Goal: Task Accomplishment & Management: Complete application form

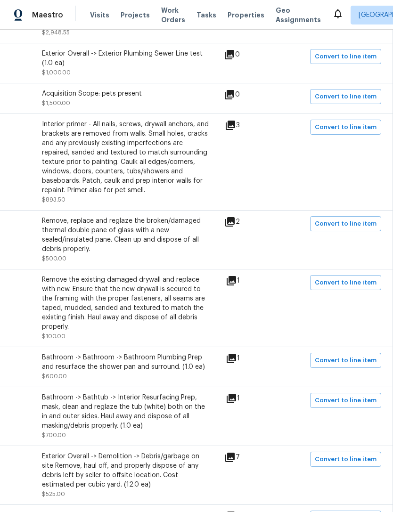
scroll to position [514, 139]
click at [367, 133] on span "Convert to line item" at bounding box center [346, 127] width 62 height 11
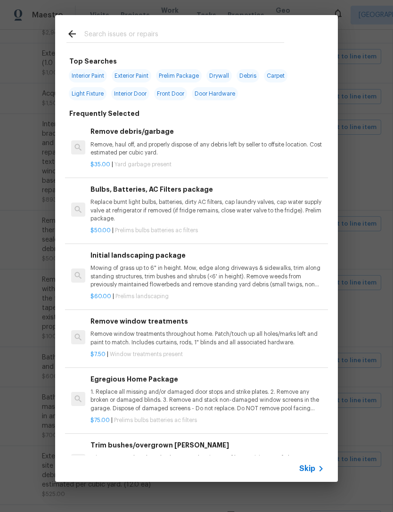
click at [89, 73] on span "Interior Paint" at bounding box center [88, 75] width 38 height 13
type input "Interior Paint"
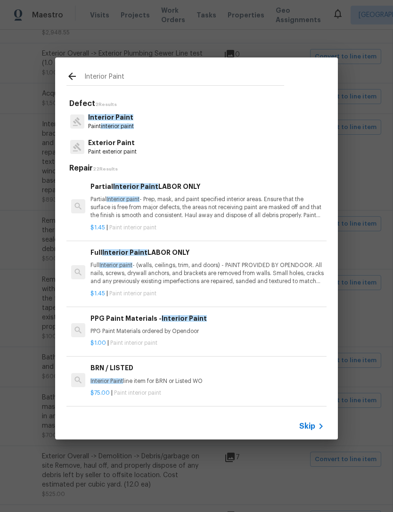
click at [70, 78] on icon at bounding box center [71, 76] width 11 height 11
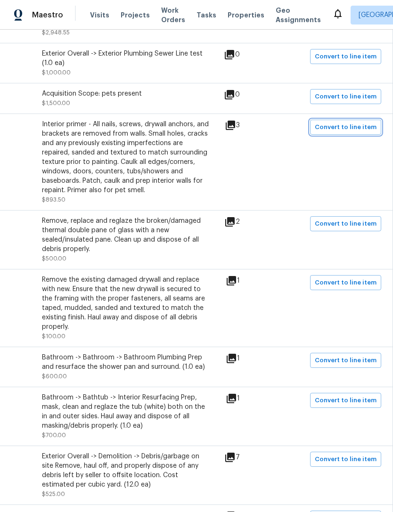
click at [349, 133] on span "Convert to line item" at bounding box center [346, 127] width 62 height 11
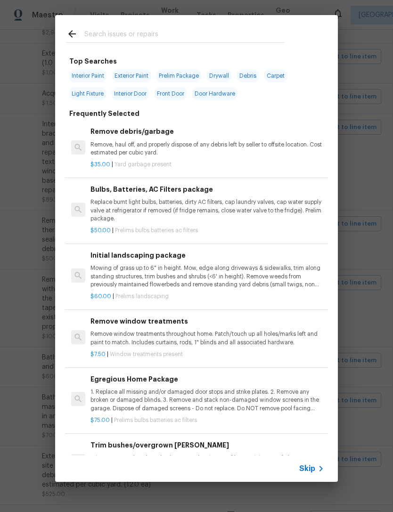
click at [132, 39] on input "text" at bounding box center [184, 35] width 200 height 14
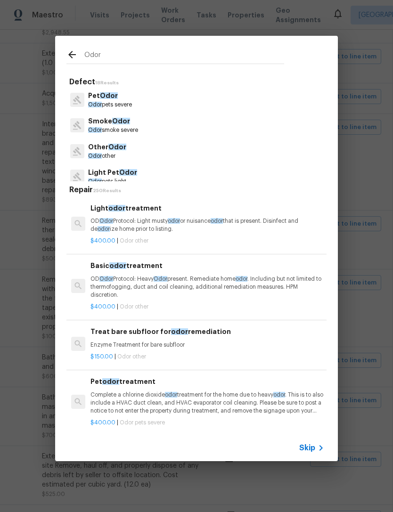
type input "Odor"
click at [140, 100] on div "Pet Odor Odor pets severe" at bounding box center [196, 99] width 260 height 25
click at [140, 99] on div "Pet Odor Odor pets severe" at bounding box center [196, 99] width 260 height 25
click at [121, 106] on p "Odor pets severe" at bounding box center [110, 105] width 44 height 8
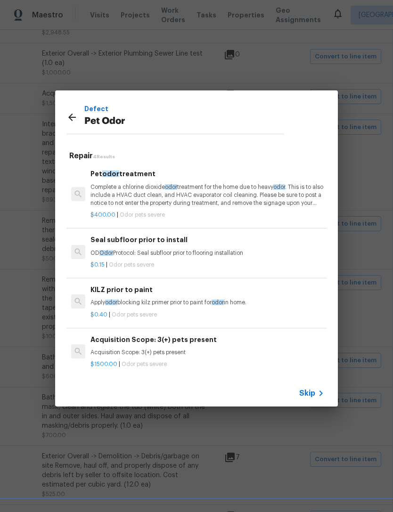
click at [190, 299] on p "Apply odor blocking kilz primer prior to paint for odor in home." at bounding box center [207, 303] width 234 height 8
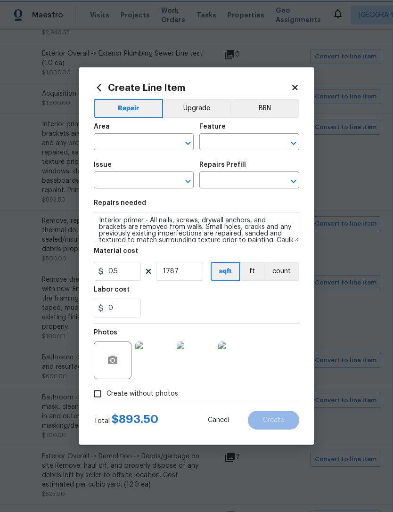
type input "Interior Overall"
type input "Interior"
type input "Pet Odor"
type input "KILZ prior to paint $0.40"
type textarea "Apply odor blocking kilz primer prior to paint for odor in home."
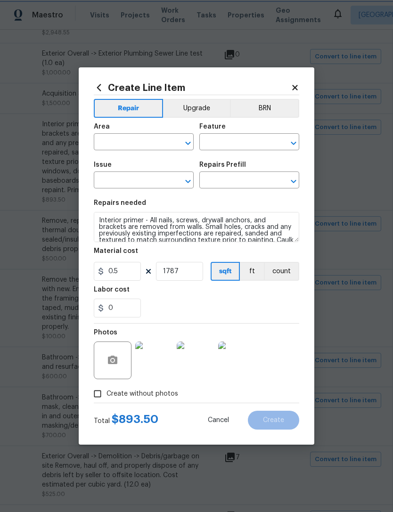
type input "0.4"
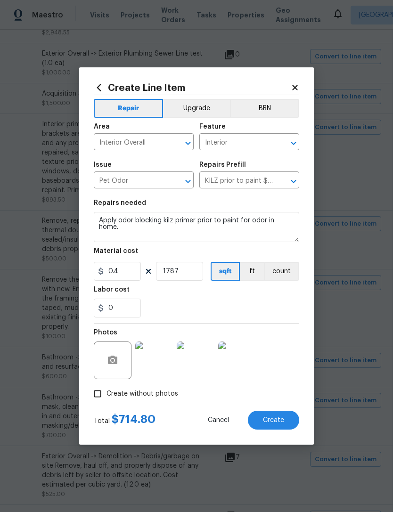
click at [282, 422] on span "Create" at bounding box center [273, 420] width 21 height 7
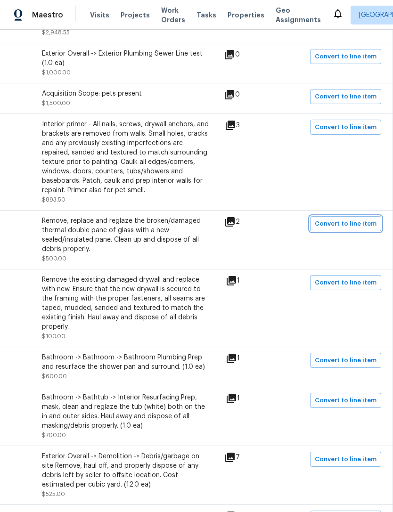
click at [361, 229] on span "Convert to line item" at bounding box center [346, 223] width 62 height 11
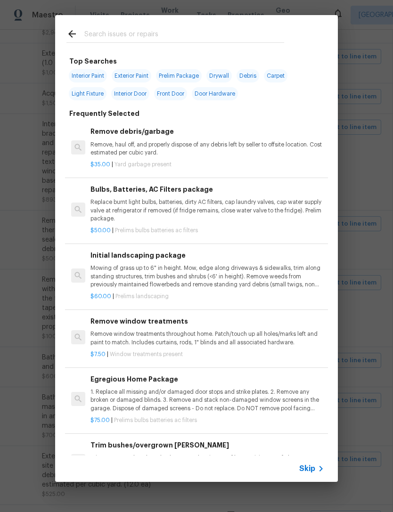
click at [122, 41] on input "text" at bounding box center [184, 35] width 200 height 14
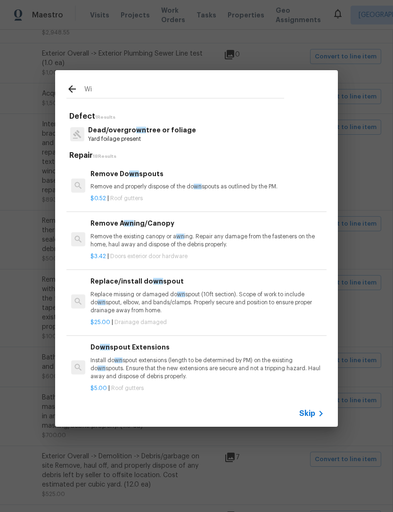
type input "Win"
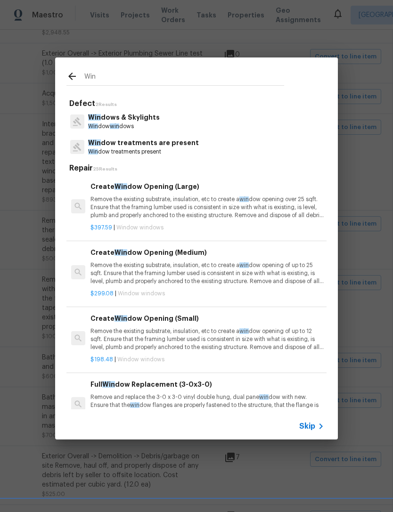
click at [143, 114] on p "Win dows & Skylights" at bounding box center [124, 118] width 72 height 10
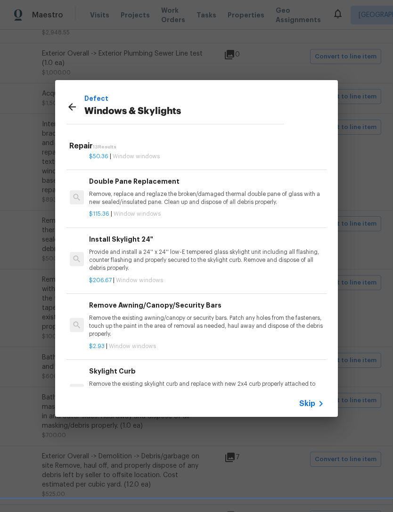
scroll to position [302, 1]
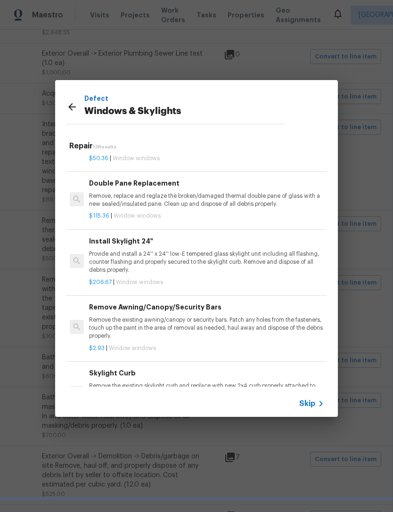
click at [280, 198] on p "Remove, replace and reglaze the broken/damaged thermal double pane of glass wit…" at bounding box center [206, 200] width 234 height 16
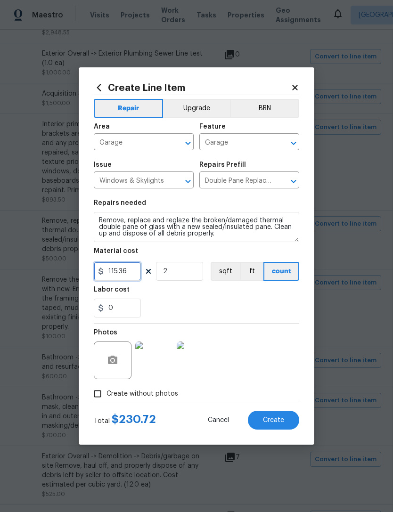
click at [129, 273] on input "115.36" at bounding box center [117, 271] width 47 height 19
type input "250"
click at [234, 301] on div "0" at bounding box center [196, 308] width 205 height 19
click at [273, 417] on span "Create" at bounding box center [273, 420] width 21 height 7
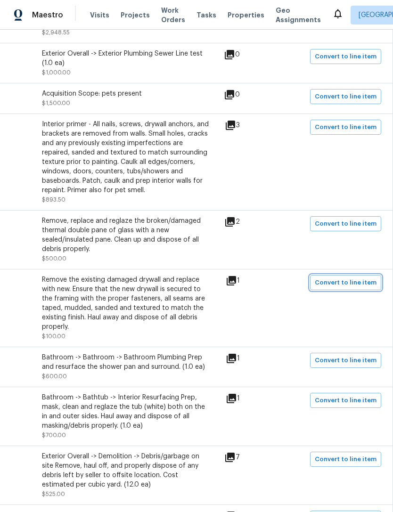
click at [355, 288] on span "Convert to line item" at bounding box center [346, 282] width 62 height 11
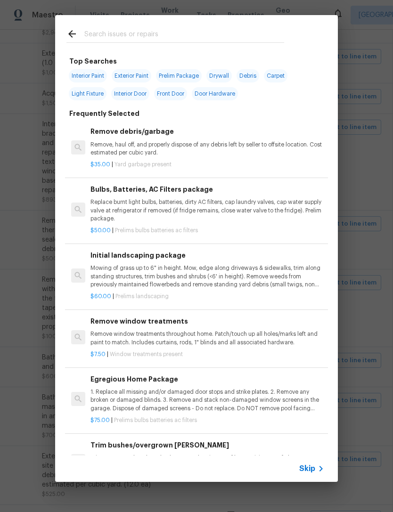
click at [221, 73] on span "Drywall" at bounding box center [218, 75] width 25 height 13
type input "Drywall"
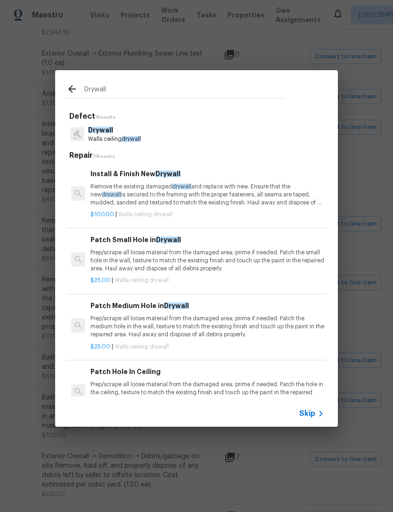
click at [249, 186] on p "Remove the existing damaged drywall and replace with new. Ensure that the new d…" at bounding box center [207, 195] width 234 height 24
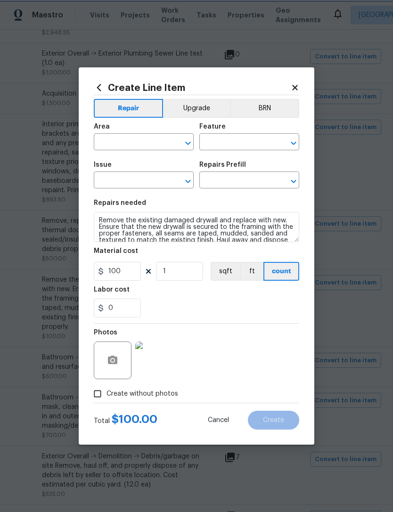
type input "Garage"
type input "Walls and Ceiling"
type input "Drywall"
type input "Install & Finish New Drywall $100.00"
type textarea "Remove the existing damaged drywall and replace with new. Ensure that the new d…"
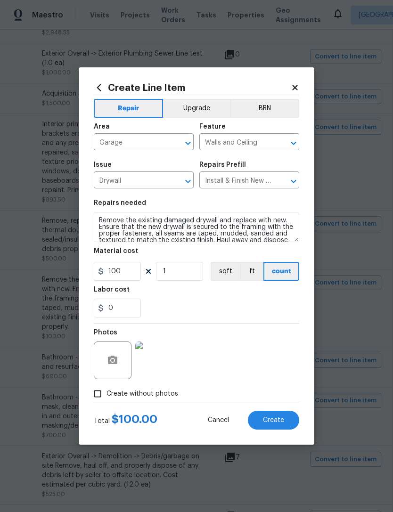
click at [284, 416] on button "Create" at bounding box center [273, 420] width 51 height 19
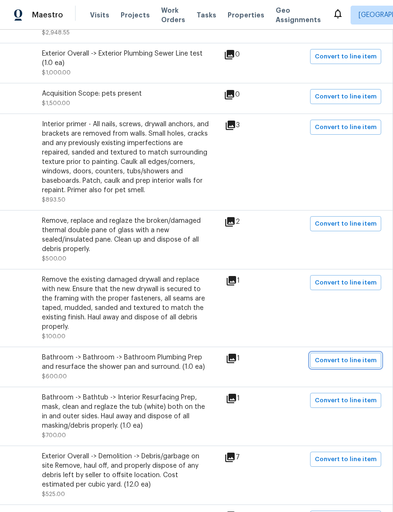
click at [369, 361] on span "Convert to line item" at bounding box center [346, 360] width 62 height 11
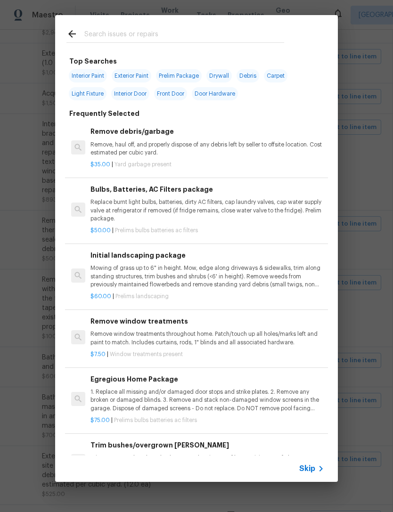
click at [171, 29] on input "text" at bounding box center [184, 35] width 200 height 14
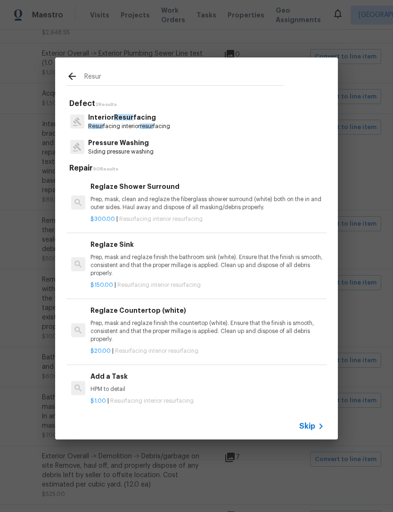
type input "Resur"
click at [180, 116] on div "Interior Resur facing Resur facing interior resur facing" at bounding box center [196, 121] width 260 height 25
click at [155, 127] on p "Resur facing interior resur facing" at bounding box center [129, 126] width 82 height 8
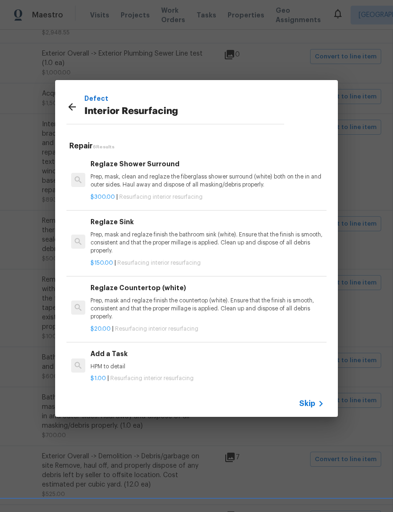
scroll to position [0, 0]
click at [252, 184] on p "Prep, mask, clean and reglaze the fiberglass shower surround (white) both on th…" at bounding box center [207, 181] width 234 height 16
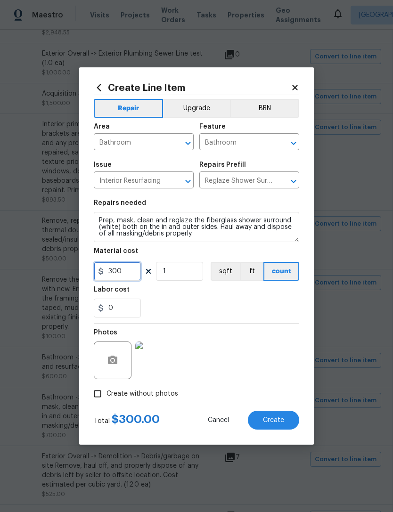
click at [132, 276] on input "300" at bounding box center [117, 271] width 47 height 19
type input "600"
click at [236, 311] on div "0" at bounding box center [196, 308] width 205 height 19
click at [283, 417] on span "Create" at bounding box center [273, 420] width 21 height 7
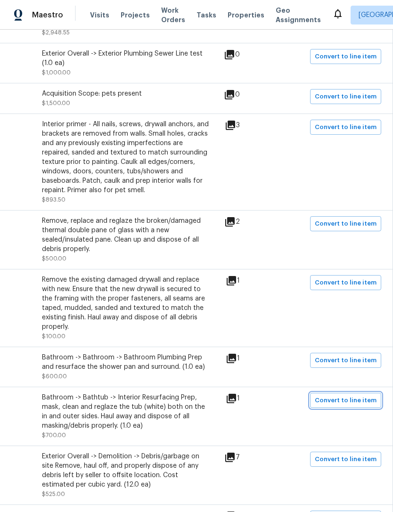
click at [360, 398] on span "Convert to line item" at bounding box center [346, 400] width 62 height 11
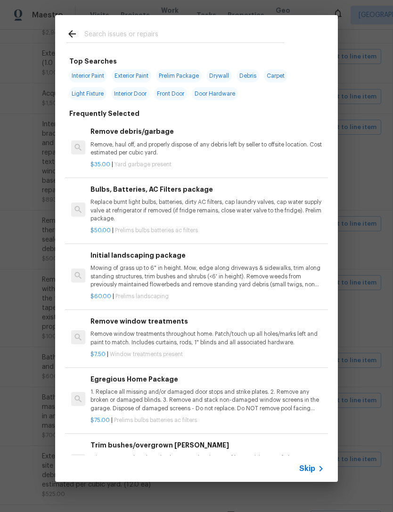
click at [137, 34] on input "text" at bounding box center [184, 35] width 200 height 14
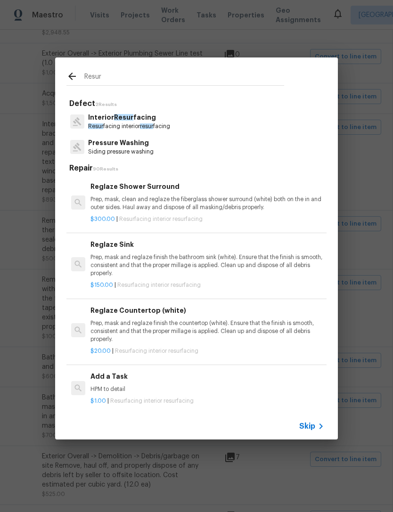
type input "Resur"
click at [179, 126] on div "Interior Resur facing Resur facing interior resur facing" at bounding box center [196, 121] width 260 height 25
click at [156, 125] on p "Resur facing interior resur facing" at bounding box center [129, 126] width 82 height 8
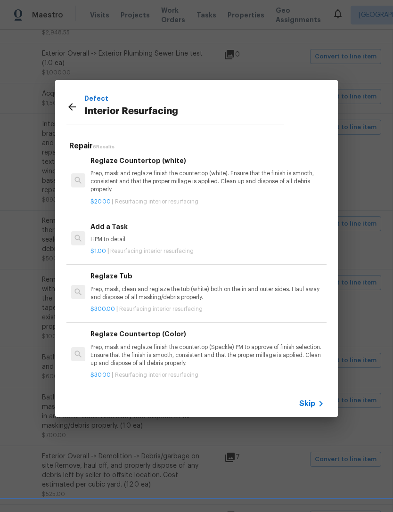
scroll to position [127, 0]
click at [264, 295] on p "Prep, mask, clean and reglaze the tub (white) both on the in and outer sides. H…" at bounding box center [207, 294] width 234 height 16
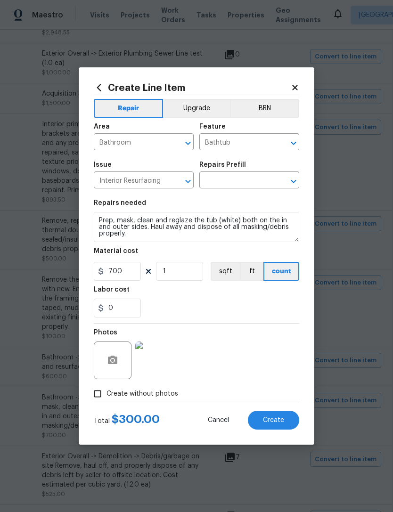
type input "Reglaze Tub $300.00"
click at [132, 270] on input "300" at bounding box center [117, 271] width 47 height 19
type input "700"
click at [245, 299] on div "Labor cost" at bounding box center [196, 292] width 205 height 12
click at [285, 417] on button "Create" at bounding box center [273, 420] width 51 height 19
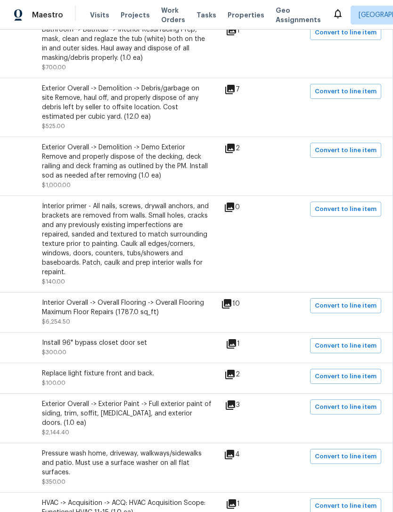
scroll to position [882, 139]
click at [360, 147] on span "Convert to line item" at bounding box center [346, 150] width 62 height 11
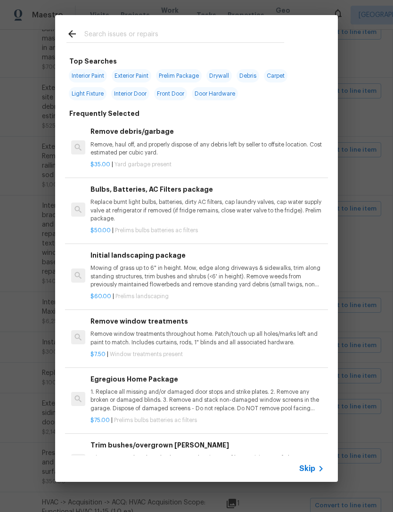
click at [73, 29] on icon at bounding box center [71, 33] width 11 height 11
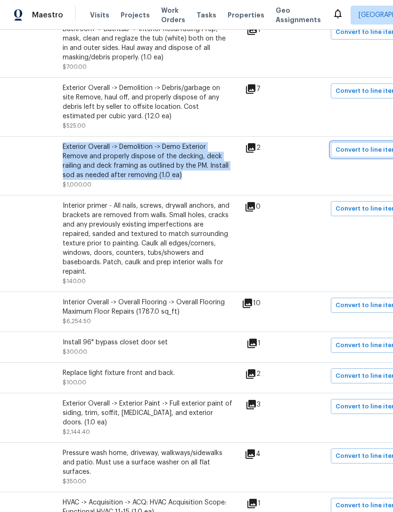
scroll to position [882, 116]
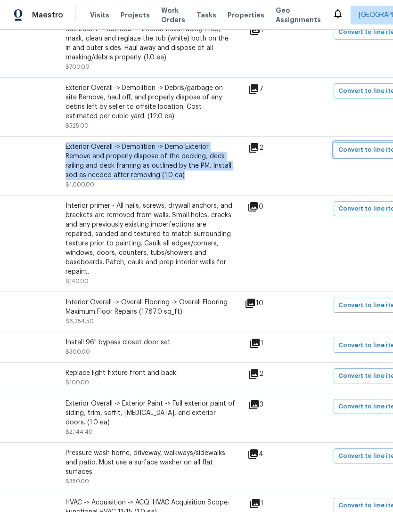
click at [376, 148] on span "Convert to line item" at bounding box center [369, 150] width 62 height 11
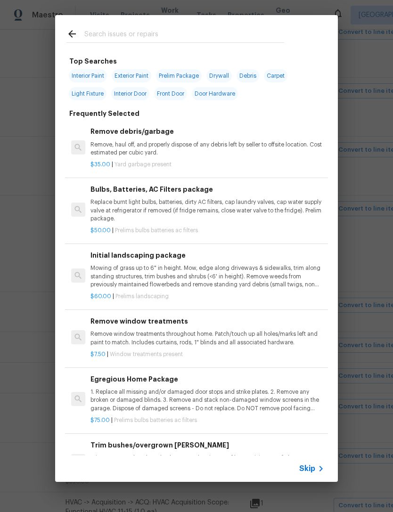
click at [150, 29] on input "text" at bounding box center [184, 35] width 200 height 14
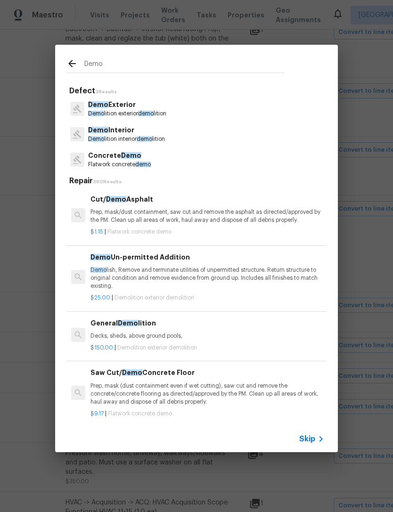
type input "Demo"
click at [178, 110] on div "Demo Exterior Demo lition exterior demo lition" at bounding box center [196, 108] width 260 height 25
click at [159, 112] on p "Demo lition exterior demo lition" at bounding box center [127, 114] width 78 height 8
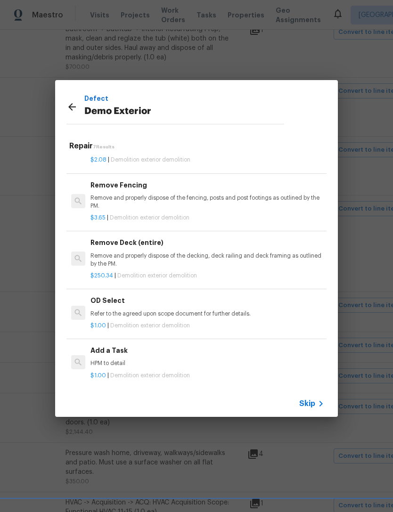
scroll to position [160, 0]
click at [277, 258] on p "Remove and properly dispose of the decking, deck railing and deck framing as ou…" at bounding box center [207, 260] width 234 height 16
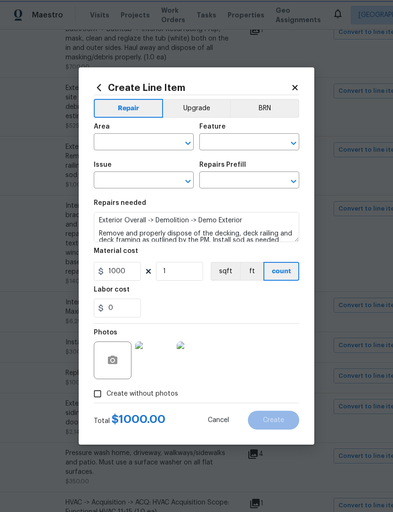
type input "Exterior Overall"
type input "Demolition"
type input "Demo Exterior"
type input "Remove Deck (entire) $250.34"
type textarea "Remove and properly dispose of the decking, deck railing and deck framing as ou…"
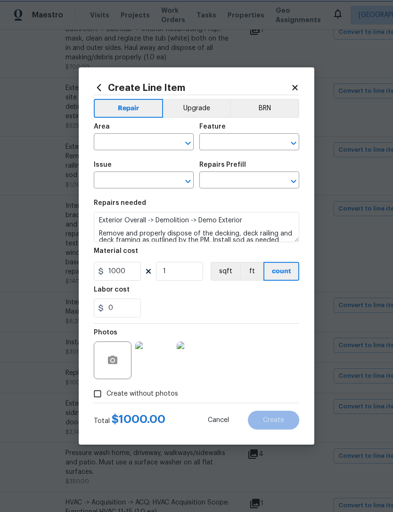
type input "250.34"
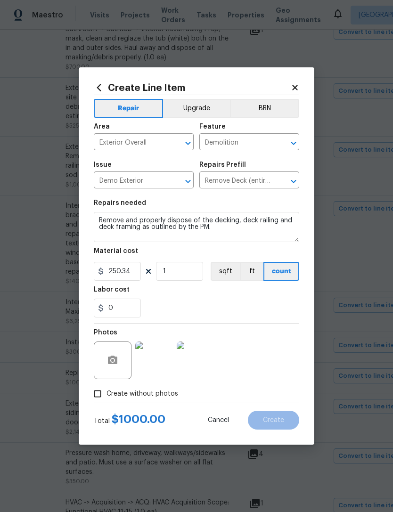
click at [272, 264] on button "count" at bounding box center [281, 271] width 36 height 19
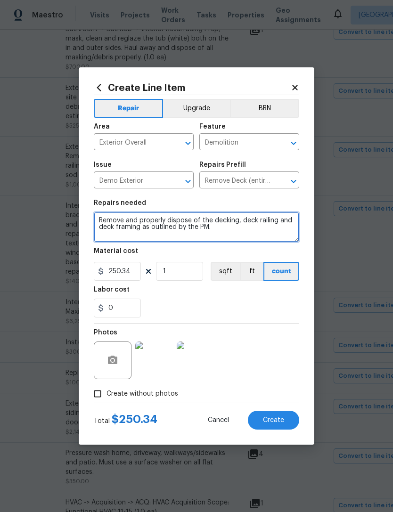
click at [237, 231] on textarea "Remove and properly dispose of the decking, deck railing and deck framing as ou…" at bounding box center [196, 227] width 205 height 30
click at [236, 233] on textarea "Remove and properly dispose of the decking, deck railing and deck framing as ou…" at bounding box center [196, 227] width 205 height 30
click at [235, 234] on textarea "Remove and properly dispose of the decking, deck railing and deck framing as ou…" at bounding box center [196, 227] width 205 height 30
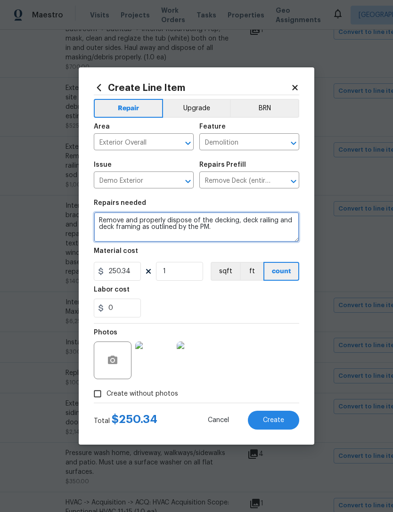
click at [235, 234] on textarea "Remove and properly dispose of the decking, deck railing and deck framing as ou…" at bounding box center [196, 227] width 205 height 30
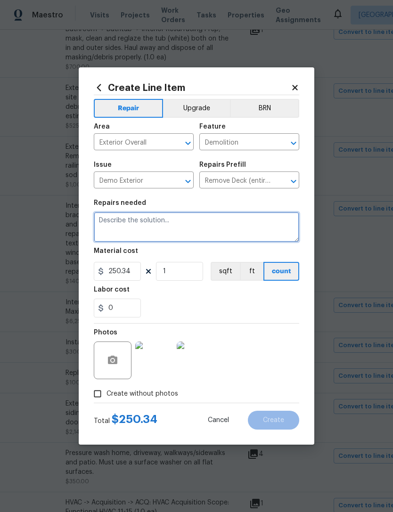
click at [129, 222] on textarea at bounding box center [196, 227] width 205 height 30
click at [126, 225] on textarea at bounding box center [196, 227] width 205 height 30
paste textarea "Exterior Overall -> Demolition -> Demo Exterior Remove and properly dispose of …"
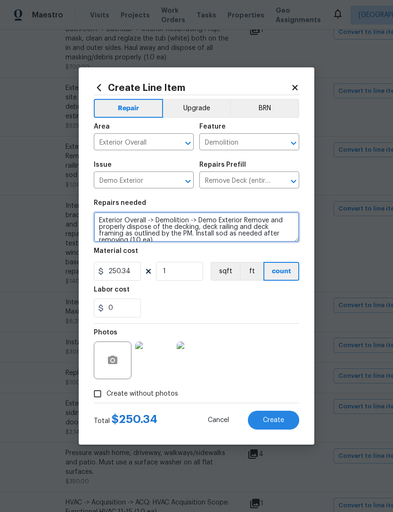
scroll to position [13, 0]
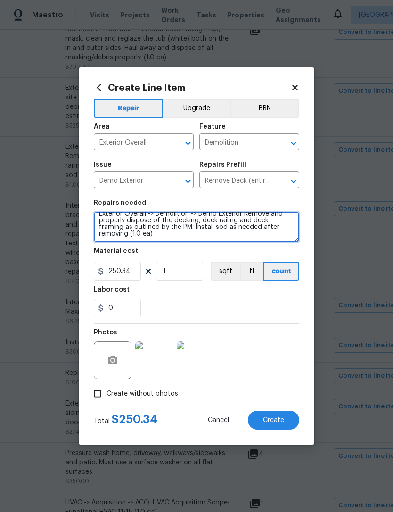
type textarea "Exterior Overall -> Demolition -> Demo Exterior Remove and properly dispose of …"
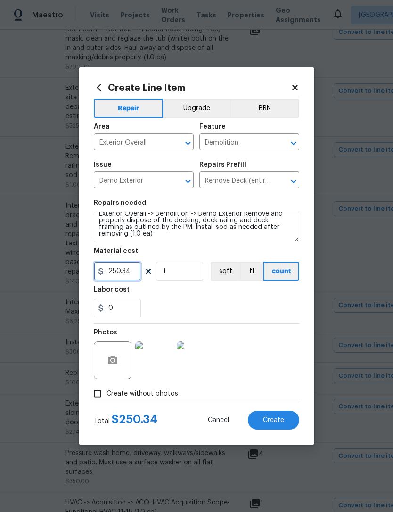
click at [132, 273] on input "250.34" at bounding box center [117, 271] width 47 height 19
type input "700"
click at [230, 301] on div "0" at bounding box center [196, 308] width 205 height 19
click at [280, 421] on span "Create" at bounding box center [273, 420] width 21 height 7
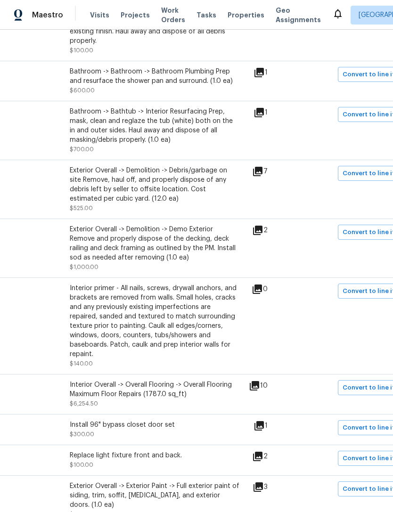
scroll to position [793, 111]
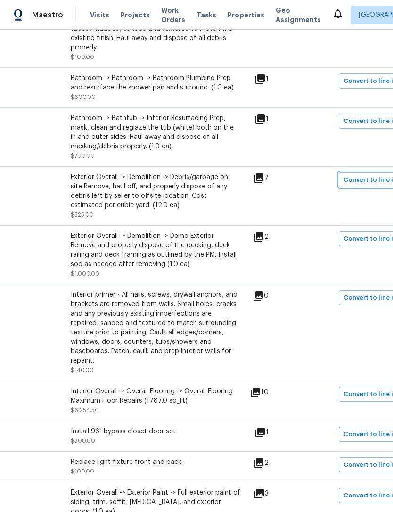
click at [364, 181] on span "Convert to line item" at bounding box center [374, 180] width 62 height 11
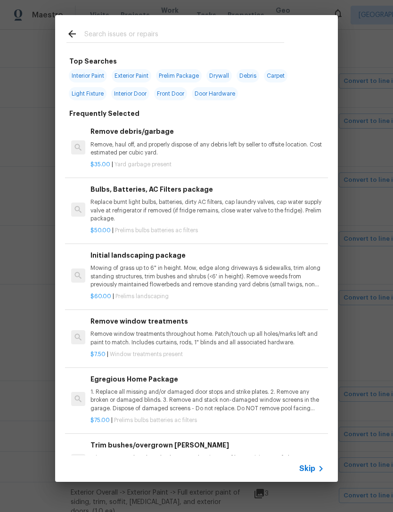
click at [162, 141] on p "Remove, haul off, and properly dispose of any debris left by seller to offsite …" at bounding box center [207, 149] width 234 height 16
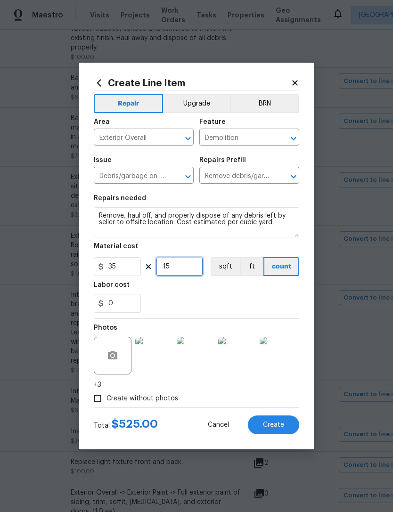
click at [188, 267] on input "15" at bounding box center [179, 266] width 47 height 19
click at [243, 298] on div "0" at bounding box center [196, 303] width 205 height 19
click at [187, 264] on input "18" at bounding box center [179, 266] width 47 height 19
click at [252, 291] on div "Labor cost" at bounding box center [196, 288] width 205 height 12
click at [175, 267] on input "8" at bounding box center [179, 266] width 47 height 19
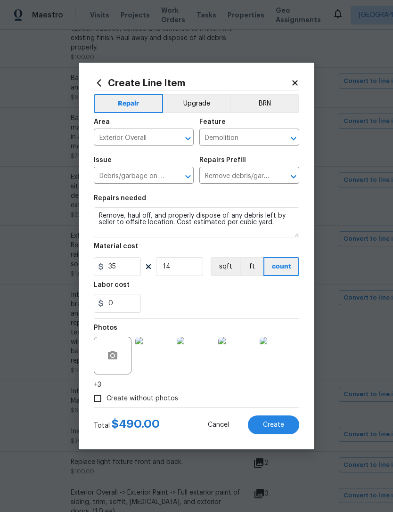
click at [237, 308] on div "0" at bounding box center [196, 303] width 205 height 19
click at [180, 268] on input "14" at bounding box center [179, 266] width 47 height 19
type input "12"
click at [234, 308] on div "0" at bounding box center [196, 303] width 205 height 19
click at [288, 430] on button "Create" at bounding box center [273, 424] width 51 height 19
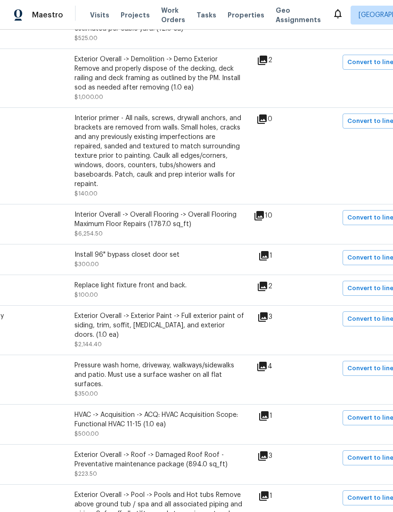
scroll to position [968, 107]
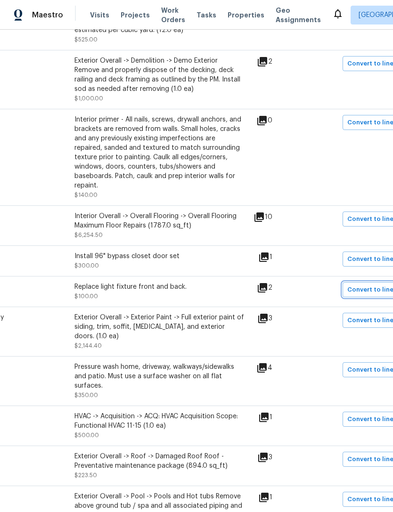
click at [371, 284] on span "Convert to line item" at bounding box center [378, 289] width 62 height 11
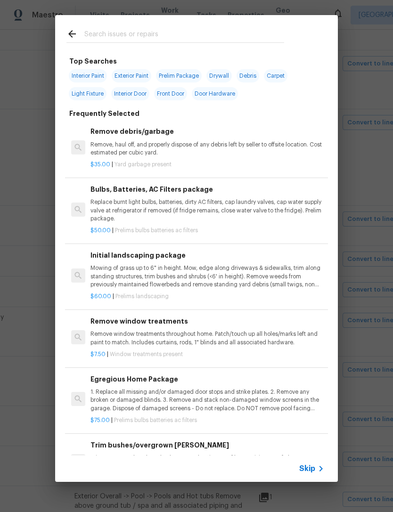
click at [86, 95] on span "Light Fixture" at bounding box center [88, 93] width 38 height 13
type input "Light Fixture"
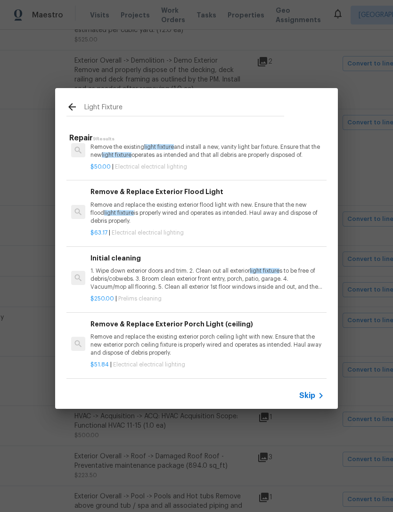
scroll to position [339, 0]
click at [264, 331] on div "Remove & Replace Exterior Porch Light (ceiling) Remove and replace the existing…" at bounding box center [207, 338] width 234 height 39
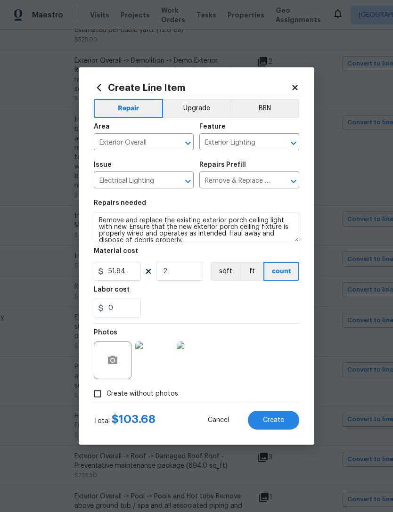
click at [284, 417] on button "Create" at bounding box center [273, 420] width 51 height 19
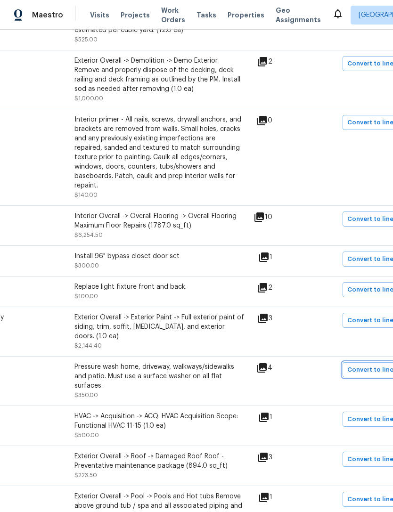
click at [371, 362] on button "Convert to line item" at bounding box center [377, 369] width 71 height 15
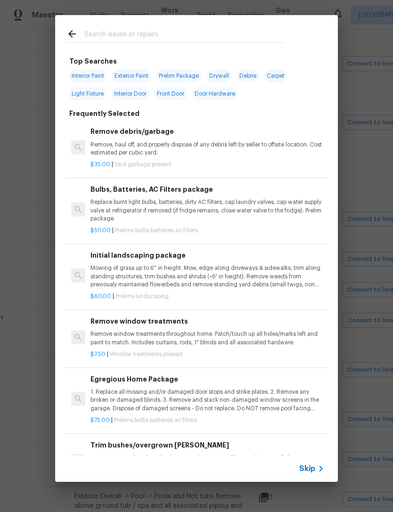
click at [164, 35] on input "text" at bounding box center [184, 35] width 200 height 14
type input "Pressur"
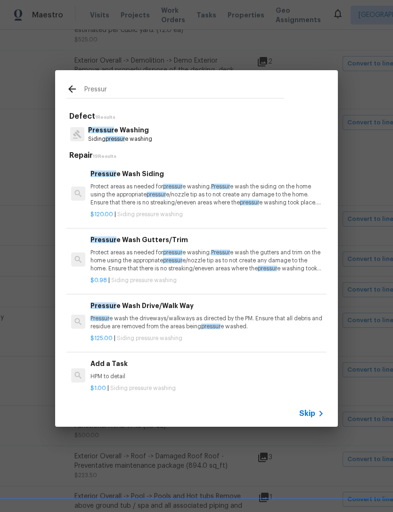
click at [152, 138] on p "Siding pressur e washing" at bounding box center [120, 139] width 64 height 8
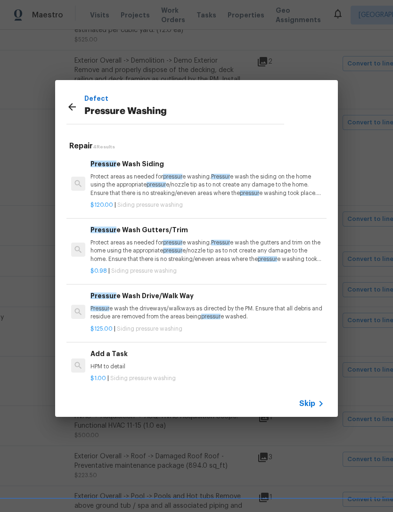
click at [275, 188] on p "Protect areas as needed for pressur e washing. Pressur e wash the siding on the…" at bounding box center [207, 185] width 234 height 24
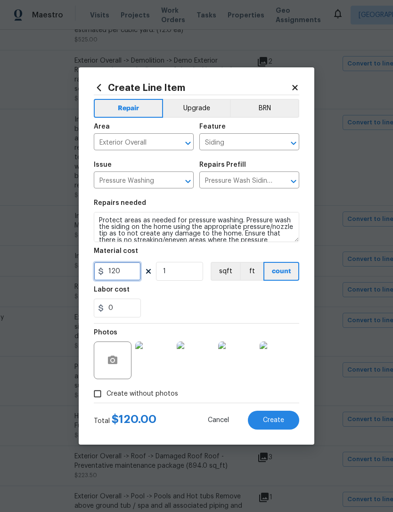
click at [129, 280] on input "120" at bounding box center [117, 271] width 47 height 19
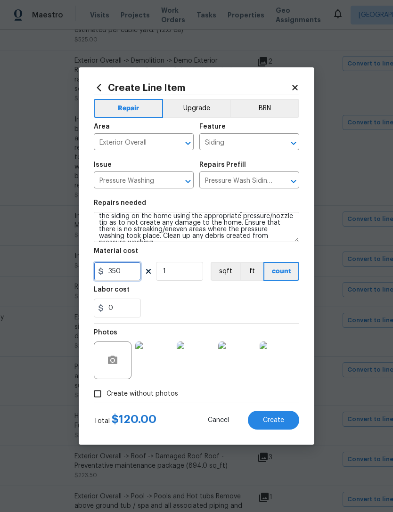
scroll to position [13, 0]
type input "350"
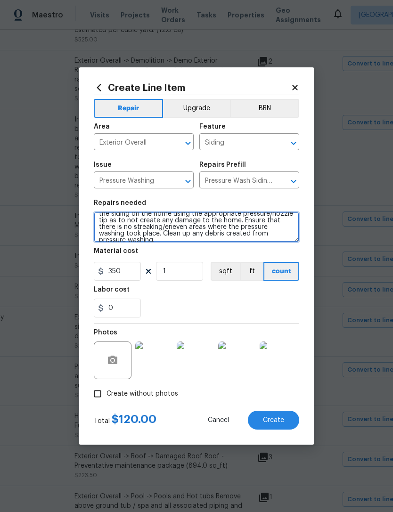
click at [274, 233] on textarea "Protect areas as needed for pressure washing. Pressure wash the siding on the h…" at bounding box center [196, 227] width 205 height 30
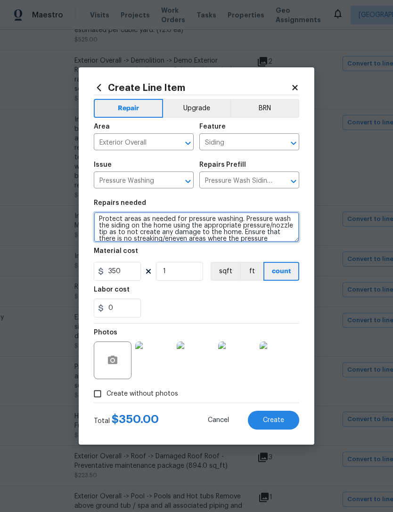
scroll to position [0, 0]
type textarea "PRESSUREWASH EVERYTHING. HOUSE AND FLATWAORK. Protect areas as needed for press…"
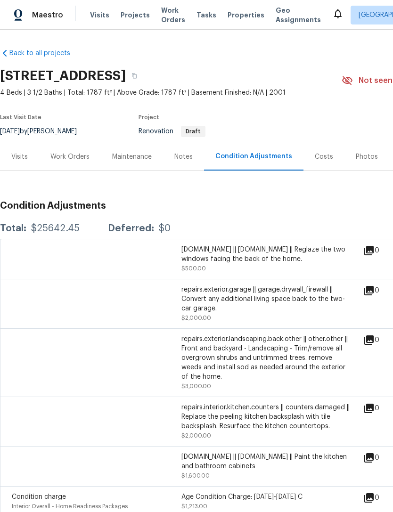
click at [63, 158] on div "Work Orders" at bounding box center [69, 156] width 39 height 9
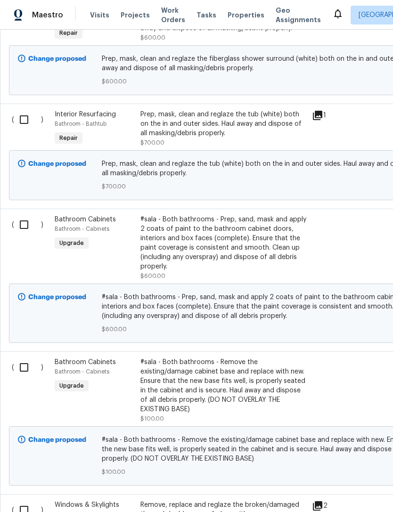
scroll to position [315, 0]
click at [255, 248] on div "#sala - Both bathrooms - Prep, sand, mask and apply 2 coats of paint to the bat…" at bounding box center [223, 243] width 166 height 57
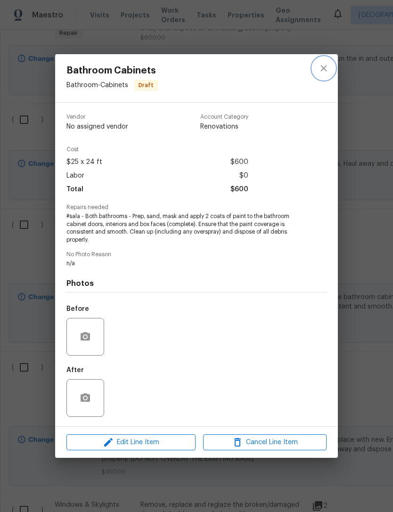
click at [323, 72] on icon "close" at bounding box center [323, 68] width 11 height 11
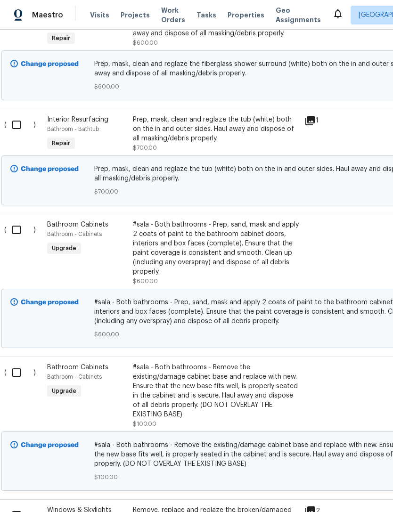
scroll to position [310, 8]
click at [323, 320] on span "#sala - Both bathrooms - Prep, sand, mask and apply 2 coats of paint to the bat…" at bounding box center [258, 312] width 329 height 28
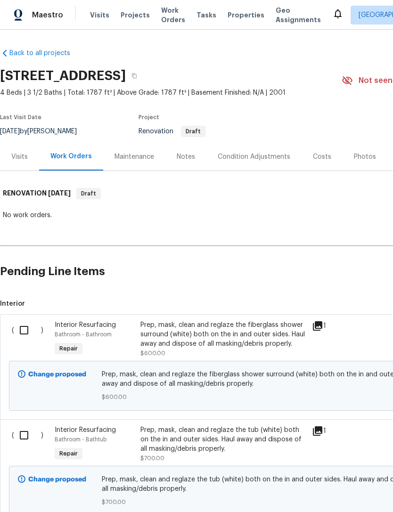
scroll to position [0, 0]
click at [256, 159] on div "Condition Adjustments" at bounding box center [254, 156] width 73 height 9
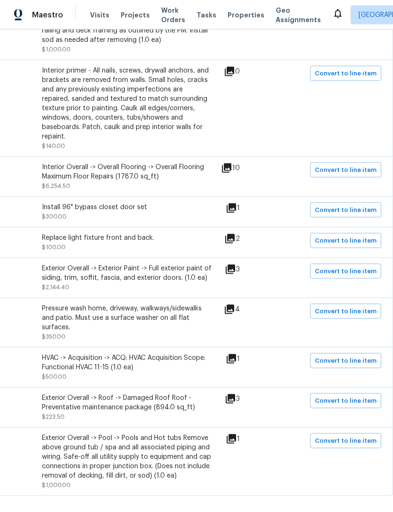
scroll to position [1017, 139]
click at [366, 436] on span "Convert to line item" at bounding box center [346, 441] width 62 height 11
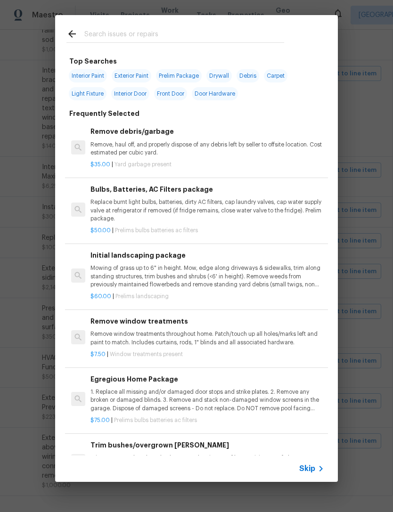
click at [144, 37] on input "text" at bounding box center [184, 35] width 200 height 14
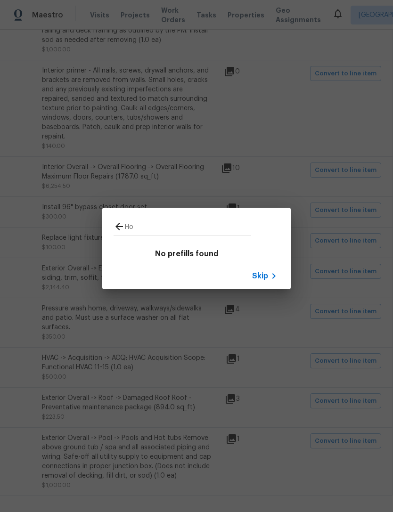
type input "H"
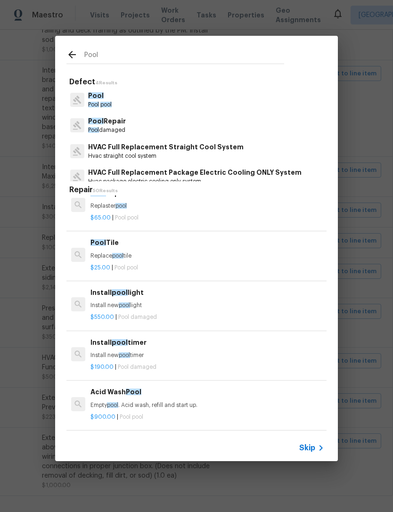
scroll to position [13, 0]
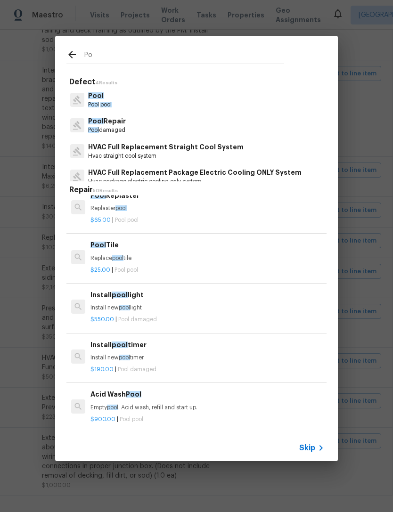
type input "P"
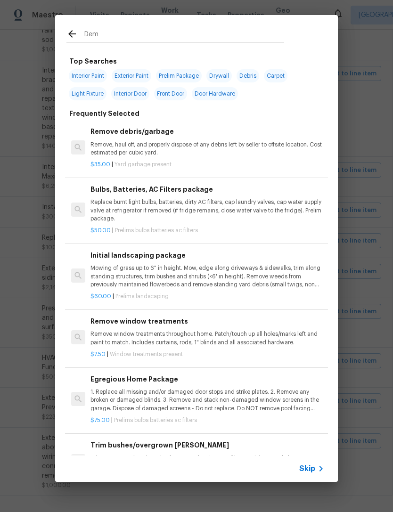
type input "Demo"
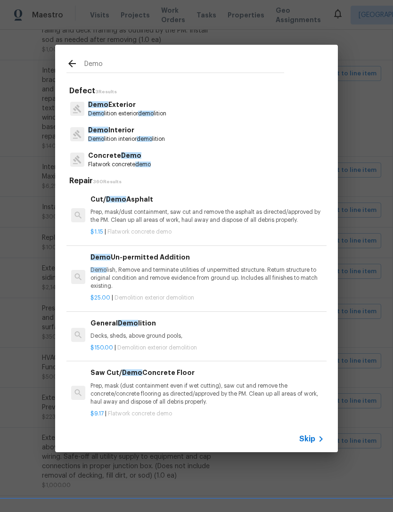
click at [166, 112] on p "Demo lition exterior demo lition" at bounding box center [127, 114] width 78 height 8
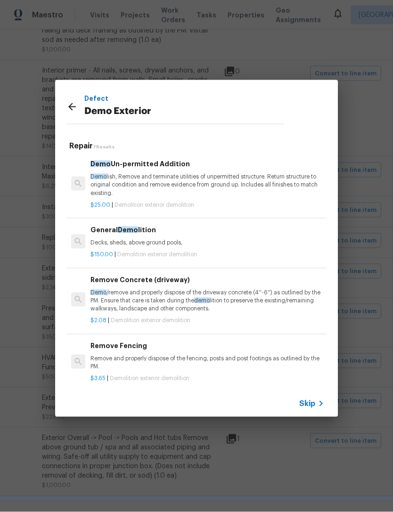
scroll to position [0, 0]
click at [71, 106] on icon at bounding box center [72, 107] width 8 height 8
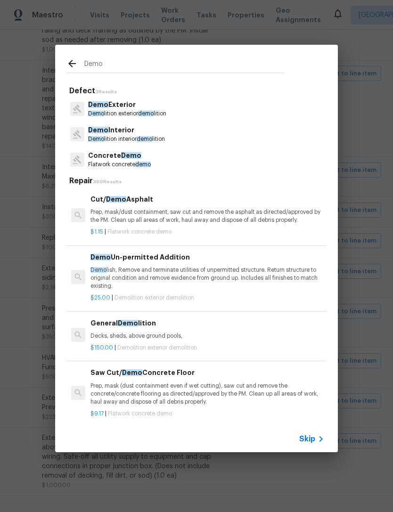
click at [145, 66] on input "Demo" at bounding box center [184, 65] width 200 height 14
type input "D"
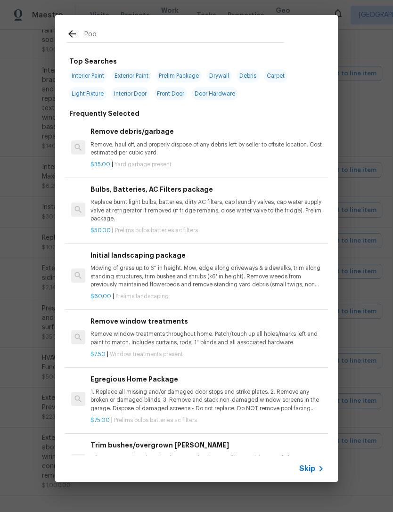
type input "Pool"
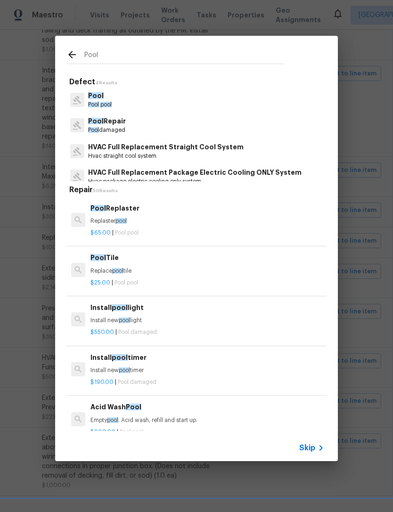
click at [124, 130] on p "Pool damaged" at bounding box center [107, 130] width 38 height 8
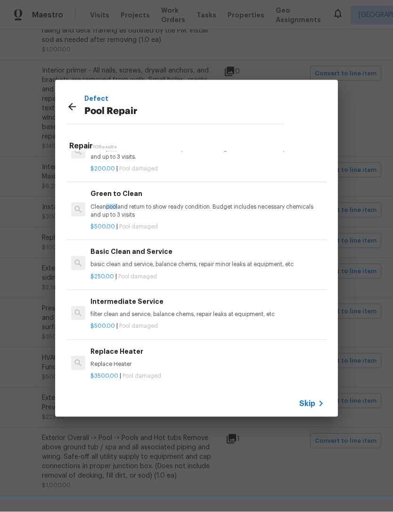
scroll to position [276, 0]
click at [76, 105] on icon at bounding box center [71, 106] width 11 height 11
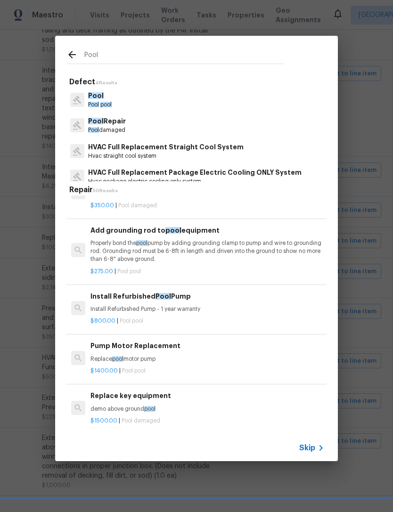
click at [107, 97] on p "Pool" at bounding box center [100, 96] width 24 height 10
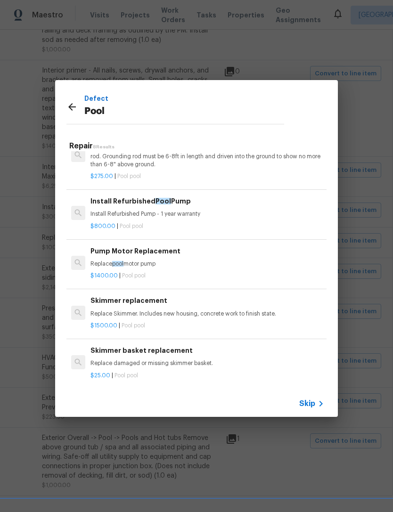
scroll to position [178, 0]
click at [67, 106] on icon at bounding box center [71, 106] width 11 height 11
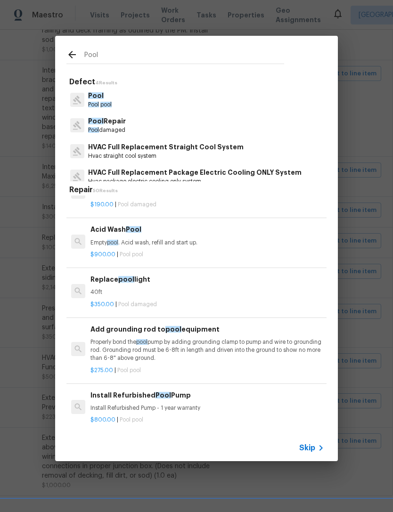
scroll to position [0, 0]
click at [126, 127] on p "Pool damaged" at bounding box center [107, 130] width 38 height 8
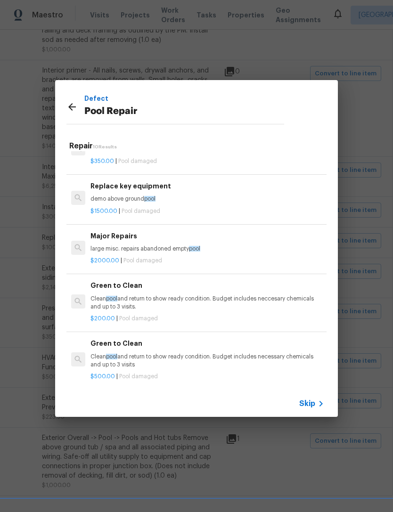
scroll to position [113, 0]
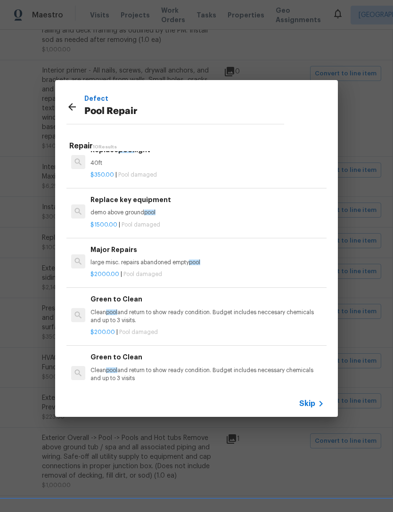
click at [312, 402] on span "Skip" at bounding box center [307, 403] width 16 height 9
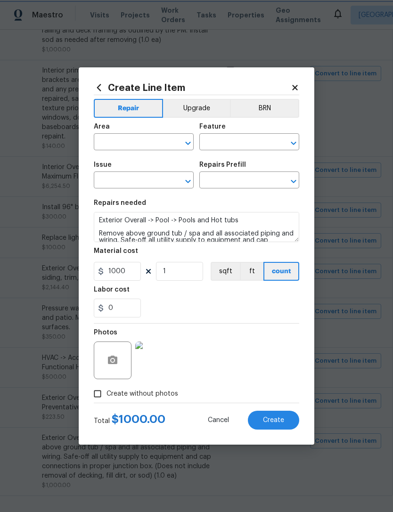
type input "Exterior Overall"
type input "Pool"
type input "Pools and Hot tubs"
click at [261, 182] on input "text" at bounding box center [235, 181] width 73 height 15
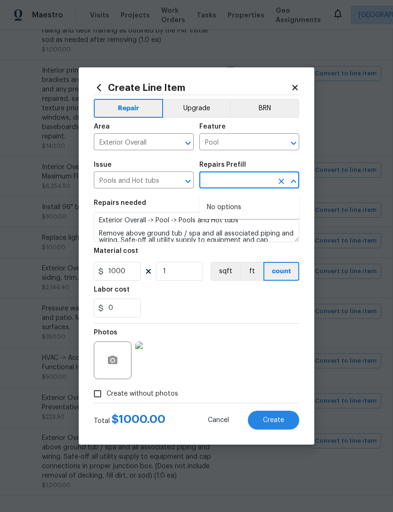
scroll to position [4, 0]
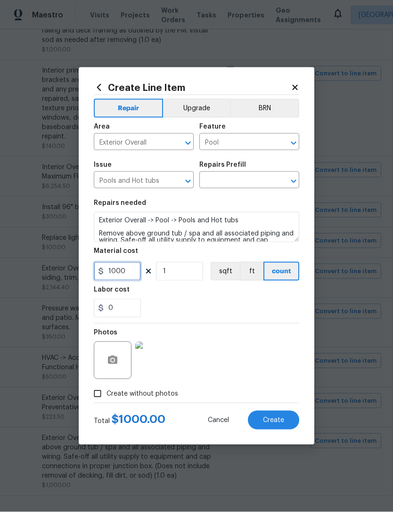
click at [139, 266] on input "1000" at bounding box center [117, 271] width 47 height 19
click at [273, 420] on button "Create" at bounding box center [273, 420] width 51 height 19
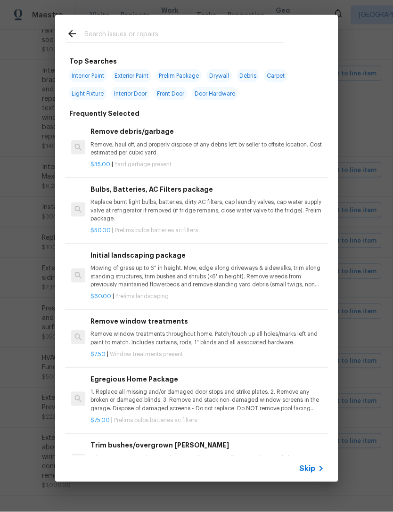
scroll to position [5, 0]
click at [316, 468] on icon at bounding box center [320, 468] width 11 height 11
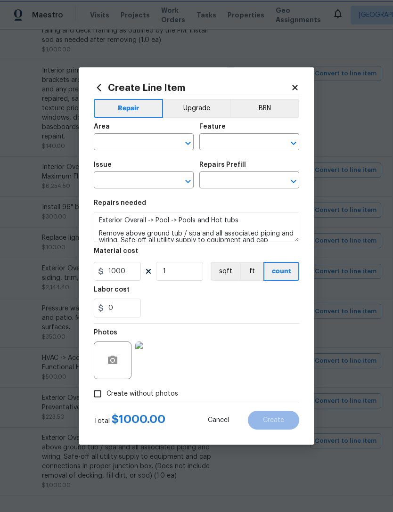
type input "Exterior Overall"
type input "Pool"
type input "Pools and Hot tubs"
click at [131, 272] on input "1000" at bounding box center [117, 271] width 47 height 19
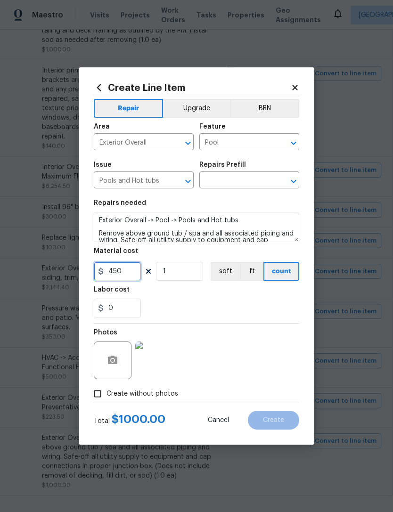
type input "450"
click at [242, 310] on div "0" at bounding box center [196, 308] width 205 height 19
click at [260, 358] on div "Photos" at bounding box center [196, 353] width 205 height 61
click at [260, 357] on div "Photos" at bounding box center [196, 353] width 205 height 61
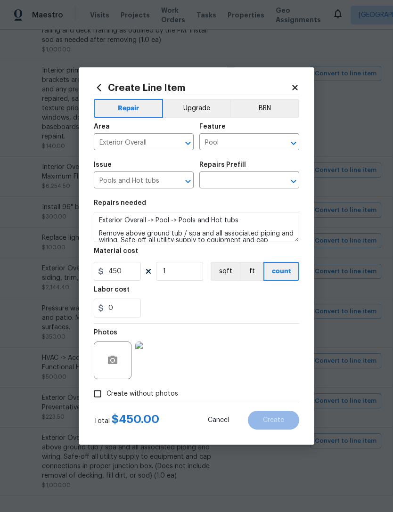
click at [184, 294] on div "Labor cost" at bounding box center [196, 292] width 205 height 12
click at [187, 271] on input "1" at bounding box center [179, 271] width 47 height 19
click at [271, 176] on input "text" at bounding box center [235, 181] width 73 height 15
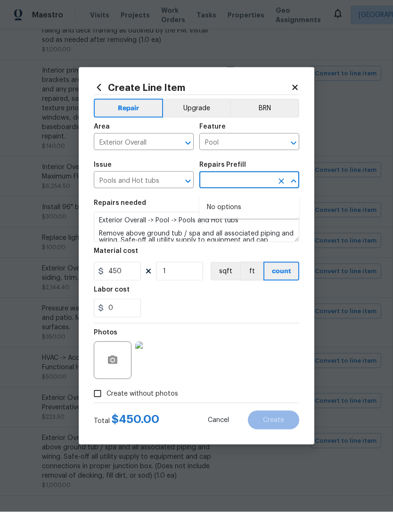
click at [251, 208] on div "Repairs needed" at bounding box center [196, 206] width 205 height 12
click at [247, 207] on div "Repairs needed" at bounding box center [196, 206] width 205 height 12
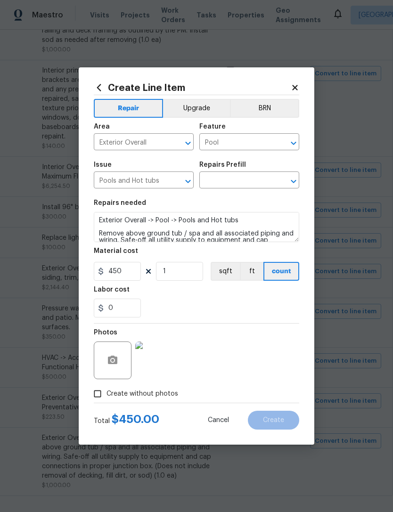
click at [143, 184] on input "Pools and Hot tubs" at bounding box center [130, 181] width 73 height 15
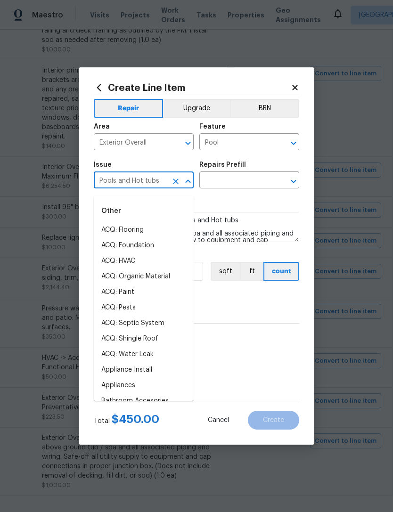
scroll to position [4, 0]
click at [180, 181] on icon "Clear" at bounding box center [175, 181] width 9 height 9
click at [143, 181] on input "text" at bounding box center [130, 181] width 73 height 15
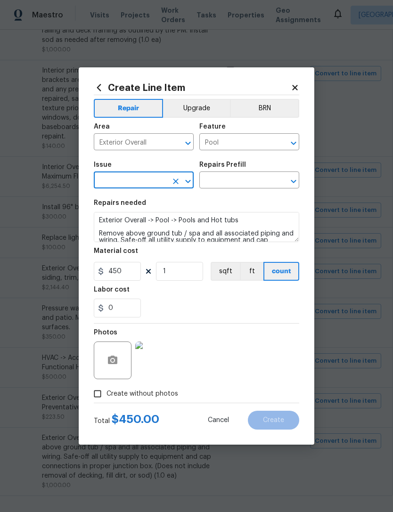
click at [138, 182] on input "text" at bounding box center [130, 181] width 73 height 15
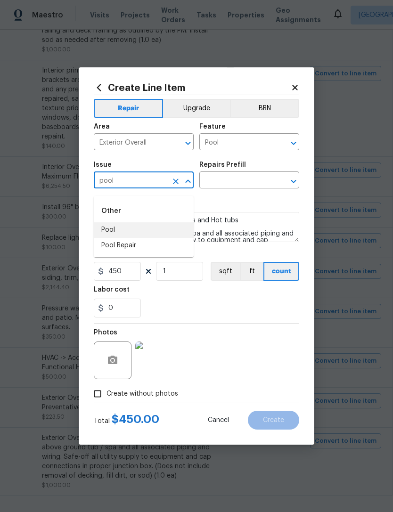
click at [131, 225] on li "Pool" at bounding box center [144, 230] width 100 height 16
type input "Pool"
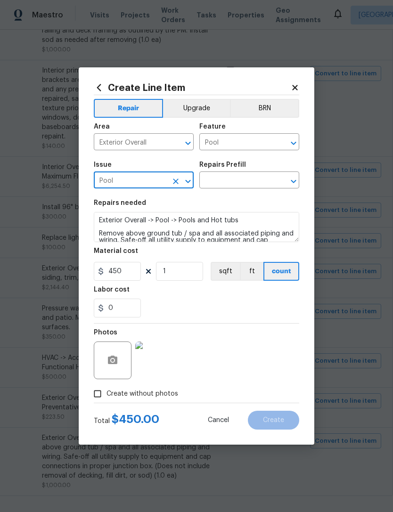
click at [256, 180] on input "text" at bounding box center [235, 181] width 73 height 15
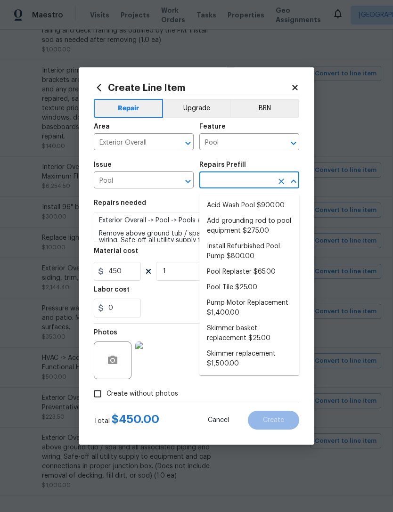
scroll to position [1, 0]
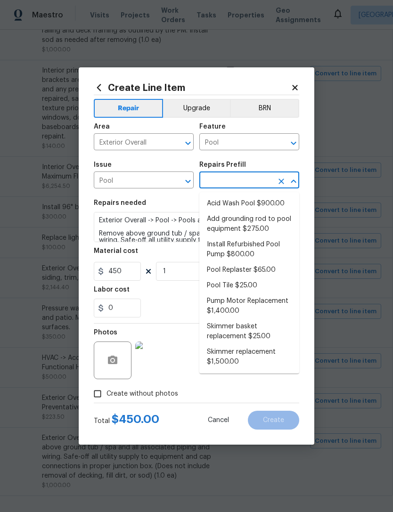
click at [159, 178] on input "Pool" at bounding box center [130, 181] width 73 height 15
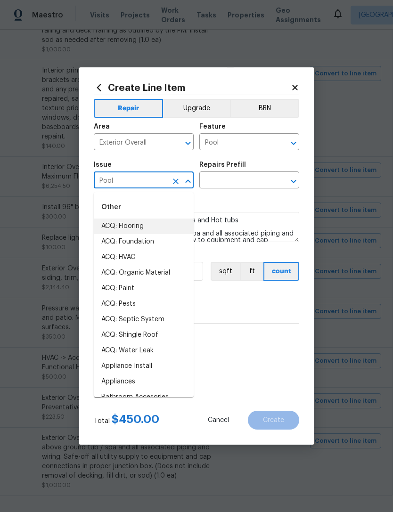
click at [175, 179] on icon "Clear" at bounding box center [175, 181] width 9 height 9
click at [155, 180] on input "text" at bounding box center [130, 181] width 73 height 15
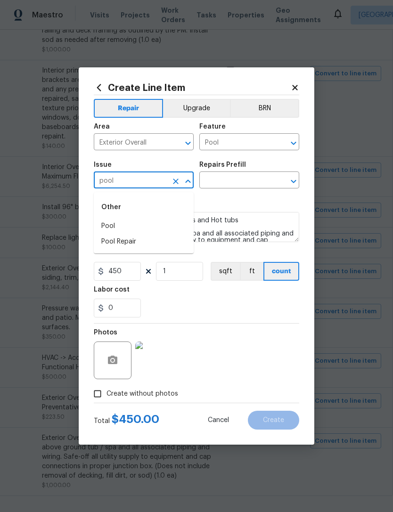
click at [147, 241] on li "Pool Repair" at bounding box center [144, 242] width 100 height 16
type input "Pool Repair"
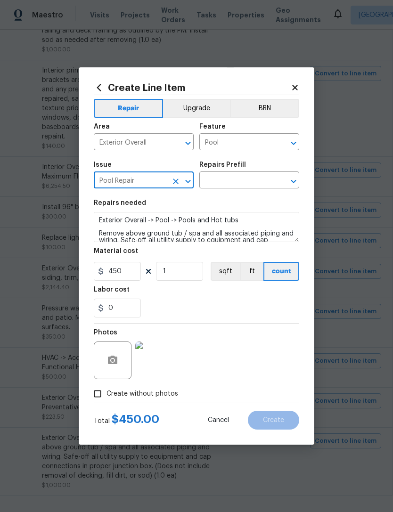
click at [269, 179] on input "text" at bounding box center [235, 181] width 73 height 15
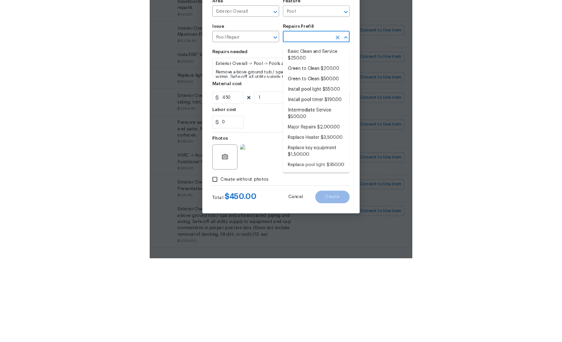
scroll to position [30, 0]
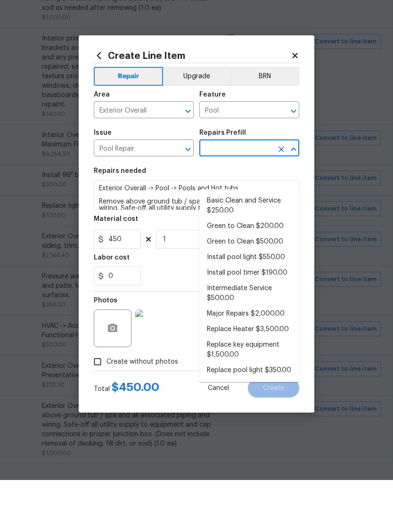
click at [177, 177] on icon "Clear" at bounding box center [175, 181] width 9 height 9
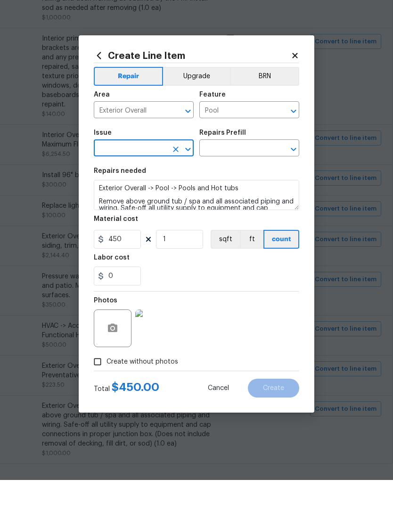
click at [271, 136] on input "Pool" at bounding box center [235, 143] width 73 height 15
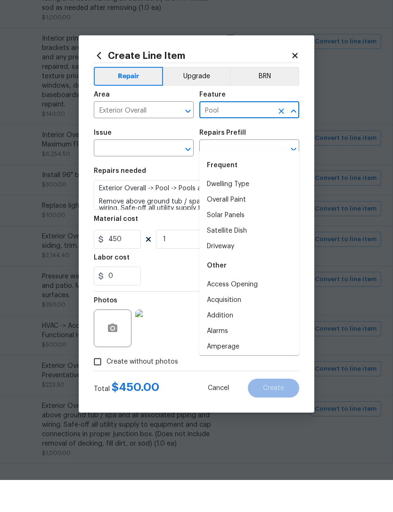
click at [280, 140] on icon "Clear" at bounding box center [281, 143] width 6 height 6
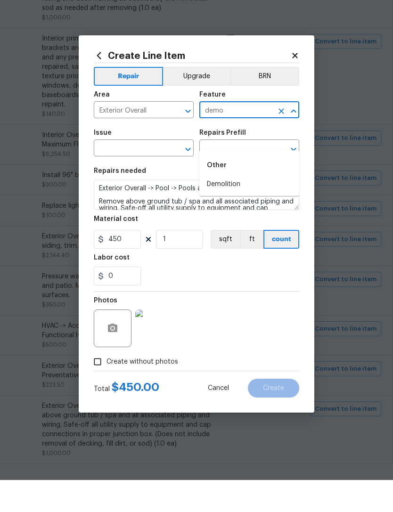
click at [261, 209] on li "Demolition" at bounding box center [249, 217] width 100 height 16
type input "Demolition"
click at [158, 174] on input "text" at bounding box center [130, 181] width 73 height 15
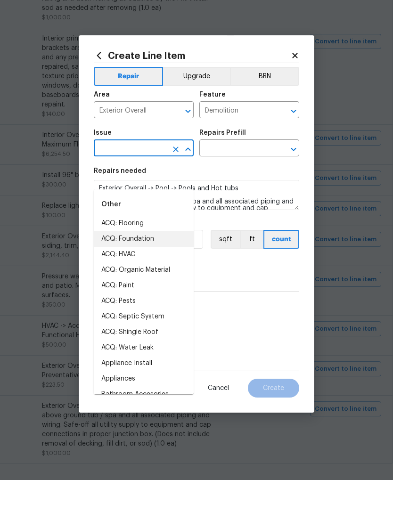
click at [160, 174] on input "text" at bounding box center [130, 181] width 73 height 15
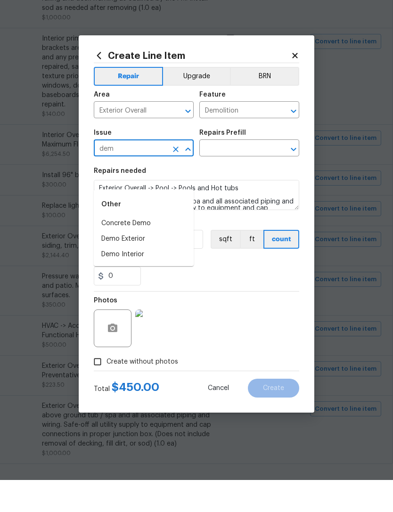
click at [152, 263] on li "Demo Exterior" at bounding box center [144, 271] width 100 height 16
type input "Demo Exterior"
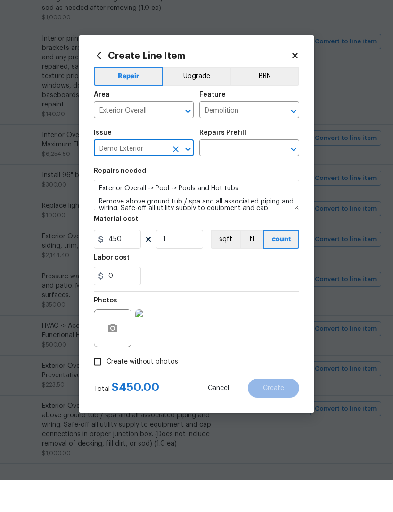
click at [252, 174] on input "text" at bounding box center [235, 181] width 73 height 15
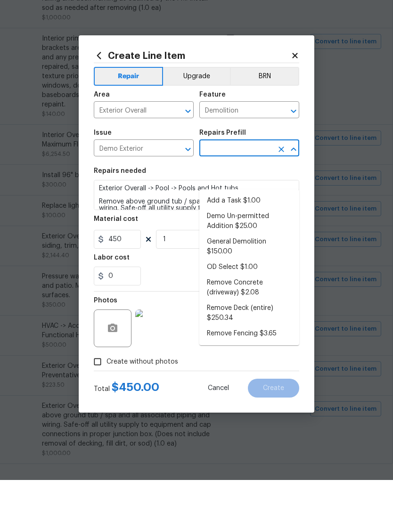
click at [281, 225] on li "Add a Task $1.00" at bounding box center [249, 233] width 100 height 16
type input "Add a Task $1.00"
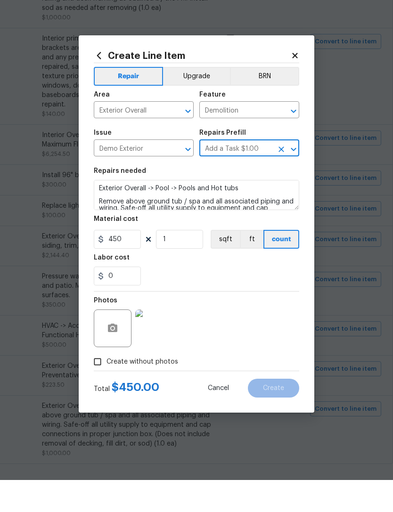
type textarea "HPM to detail"
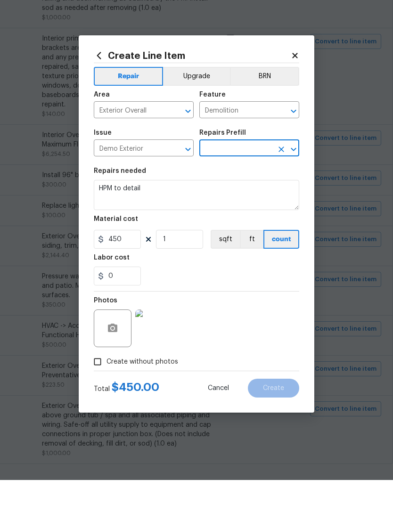
type input "Add a Task $1.00"
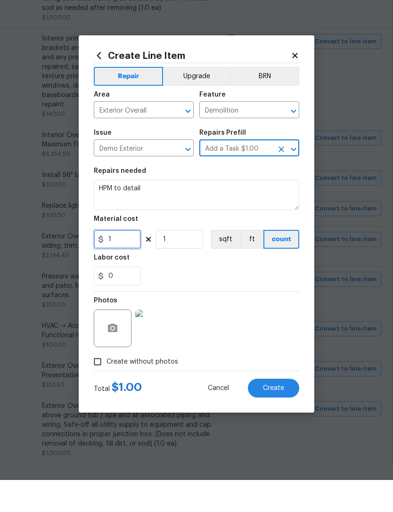
click at [122, 262] on input "1" at bounding box center [117, 271] width 47 height 19
type input "450"
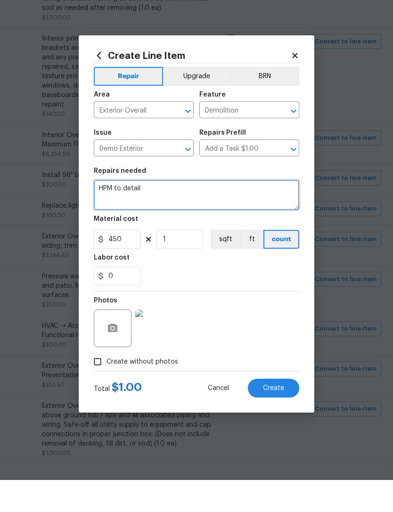
click at [165, 212] on textarea "HPM to detail" at bounding box center [196, 227] width 205 height 30
click at [163, 200] on div "Repairs needed" at bounding box center [196, 206] width 205 height 12
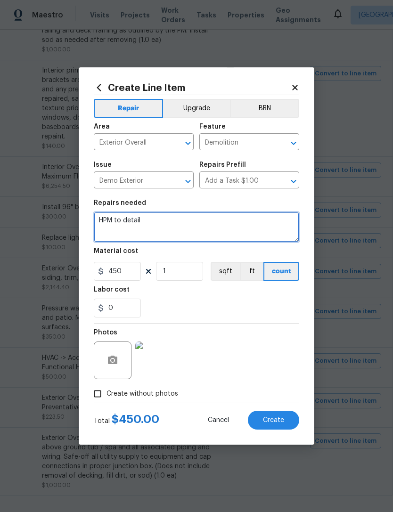
click at [158, 224] on textarea "HPM to detail" at bounding box center [196, 227] width 205 height 30
click at [156, 222] on textarea "HPM to detail" at bounding box center [196, 227] width 205 height 30
click at [156, 221] on textarea "HPM to detail" at bounding box center [196, 227] width 205 height 30
click at [159, 225] on textarea "HPM to detail" at bounding box center [196, 227] width 205 height 30
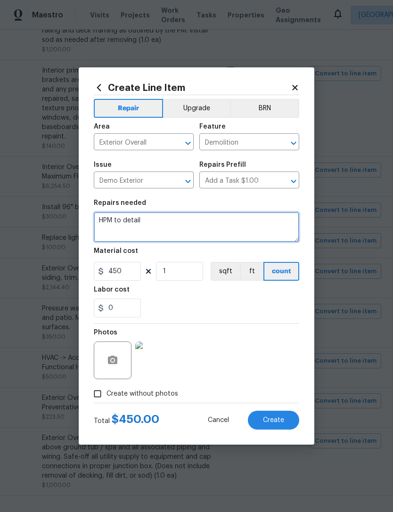
click at [159, 224] on textarea "HPM to detail" at bounding box center [196, 227] width 205 height 30
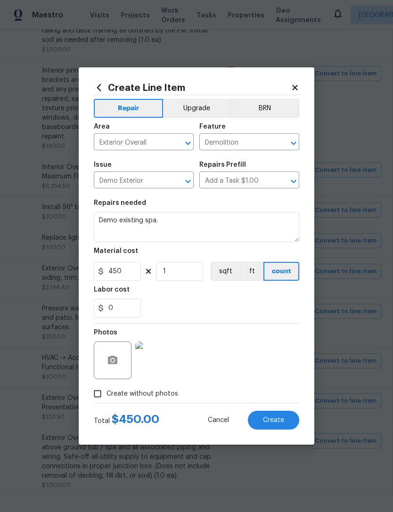
click at [285, 310] on div "0" at bounding box center [196, 308] width 205 height 19
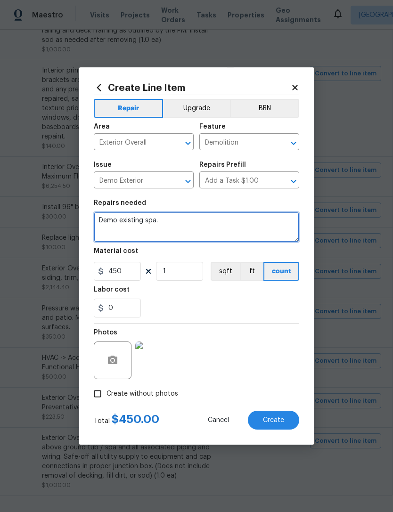
click at [174, 221] on textarea "Demo existing spa." at bounding box center [196, 227] width 205 height 30
type textarea "Demo existing spa after confirming it does not work."
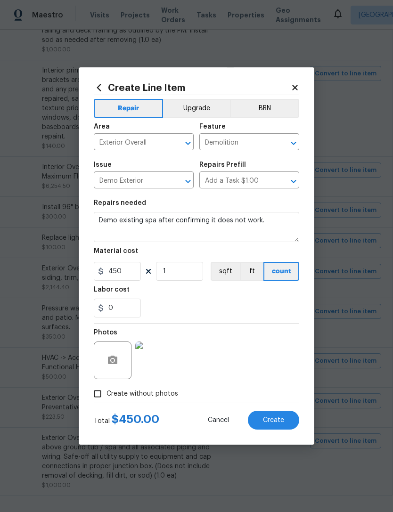
click at [260, 312] on div "0" at bounding box center [196, 308] width 205 height 19
click at [283, 420] on span "Create" at bounding box center [273, 420] width 21 height 7
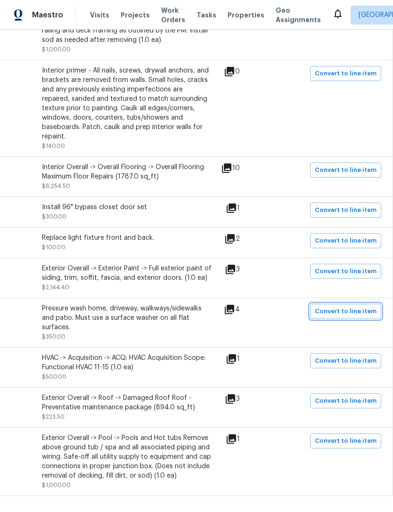
click at [353, 306] on span "Convert to line item" at bounding box center [346, 311] width 62 height 11
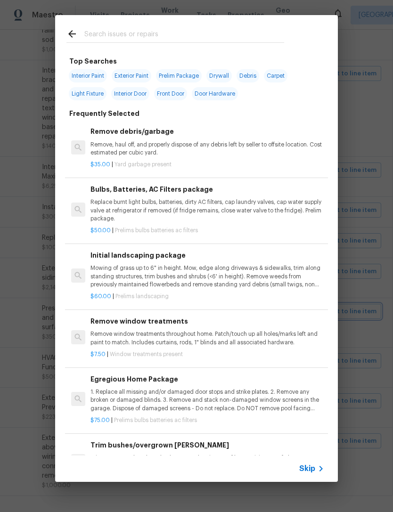
click at [384, 103] on div "Top Searches Interior Paint Exterior Paint Prelim Package Drywall Debris Carpet…" at bounding box center [196, 248] width 393 height 497
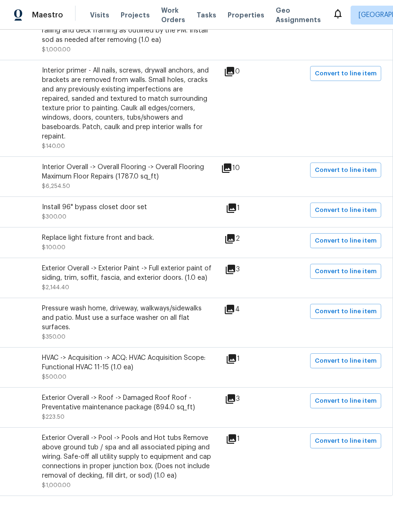
click at [148, 304] on div "Pressure wash home, driveway, walkways/sidewalks and patio. Must use a surface …" at bounding box center [127, 318] width 170 height 28
click at [162, 304] on div "Pressure wash home, driveway, walkways/sidewalks and patio. Must use a surface …" at bounding box center [127, 318] width 170 height 28
click at [163, 304] on div "Pressure wash home, driveway, walkways/sidewalks and patio. Must use a surface …" at bounding box center [127, 318] width 170 height 28
click at [97, 304] on div "Pressure wash home, driveway, walkways/sidewalks and patio. Must use a surface …" at bounding box center [127, 318] width 170 height 28
click at [92, 304] on div "Pressure wash home, driveway, walkways/sidewalks and patio. Must use a surface …" at bounding box center [127, 318] width 170 height 28
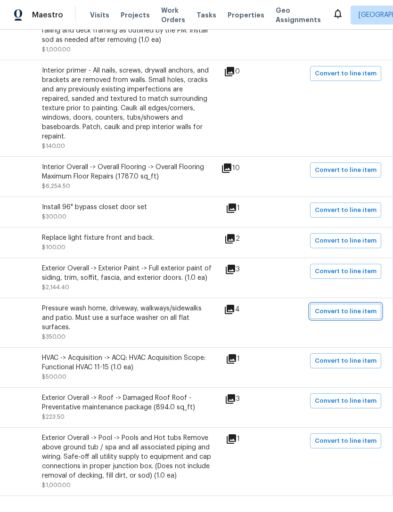
click at [360, 306] on span "Convert to line item" at bounding box center [346, 311] width 62 height 11
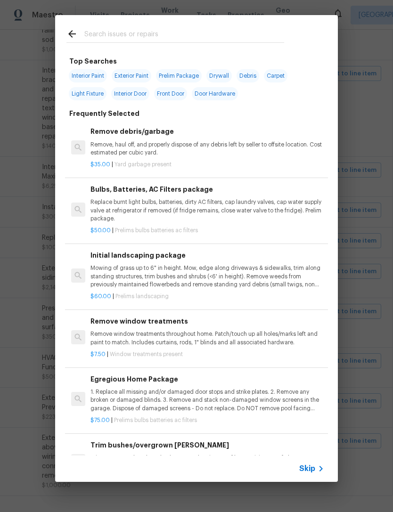
click at [311, 467] on span "Skip" at bounding box center [307, 468] width 16 height 9
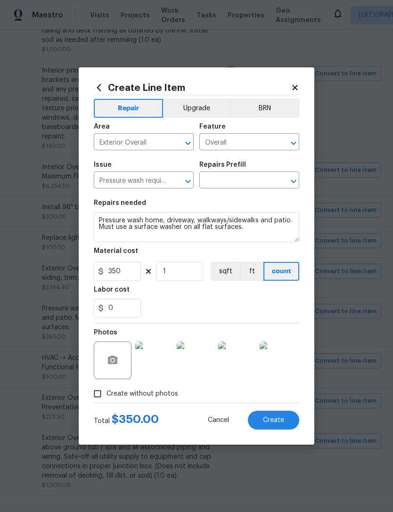
click at [259, 180] on input "text" at bounding box center [235, 181] width 73 height 15
click at [294, 421] on button "Create" at bounding box center [273, 420] width 51 height 19
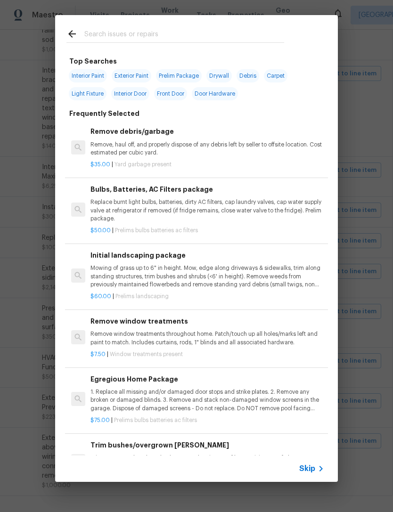
click at [72, 32] on icon at bounding box center [71, 33] width 11 height 11
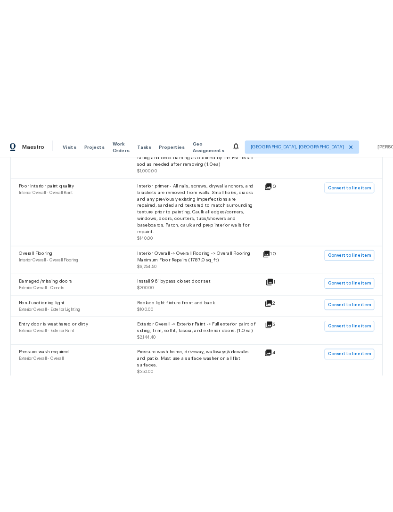
scroll to position [1017, 0]
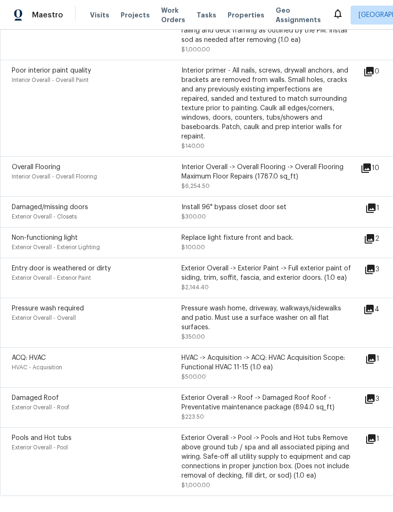
click at [371, 203] on icon at bounding box center [370, 207] width 9 height 9
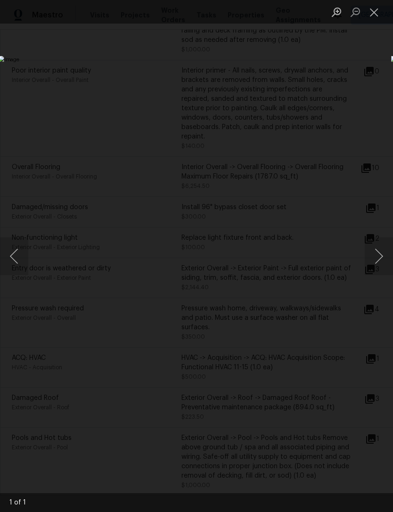
click at [372, 16] on button "Close lightbox" at bounding box center [373, 12] width 19 height 16
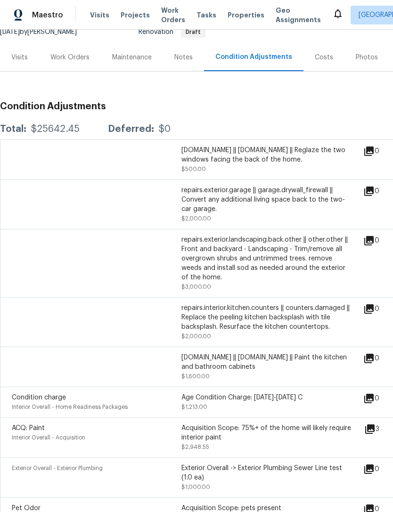
scroll to position [98, 0]
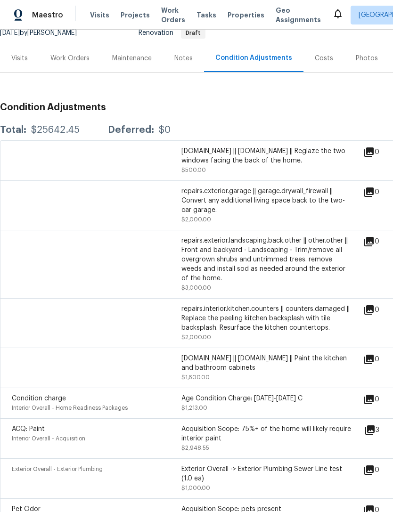
click at [264, 304] on div "repairs.interior.kitchen.counters || counters.damaged || Replace the peeling ki…" at bounding box center [266, 318] width 170 height 28
click at [291, 304] on div "repairs.interior.kitchen.counters || counters.damaged || Replace the peeling ki…" at bounding box center [266, 318] width 170 height 28
click at [373, 305] on icon at bounding box center [368, 309] width 9 height 9
click at [283, 304] on div "repairs.interior.kitchen.counters || counters.damaged || Replace the peeling ki…" at bounding box center [266, 323] width 170 height 38
